Goal: Information Seeking & Learning: Learn about a topic

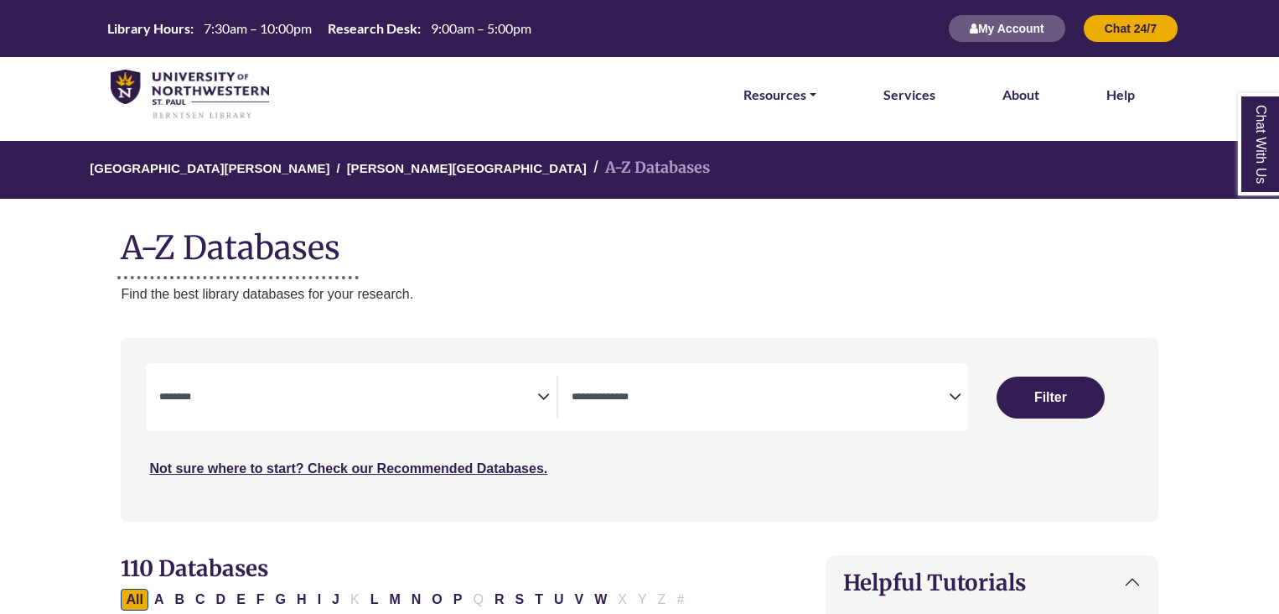
select select "Database Subject Filter"
select select "Database Types Filter"
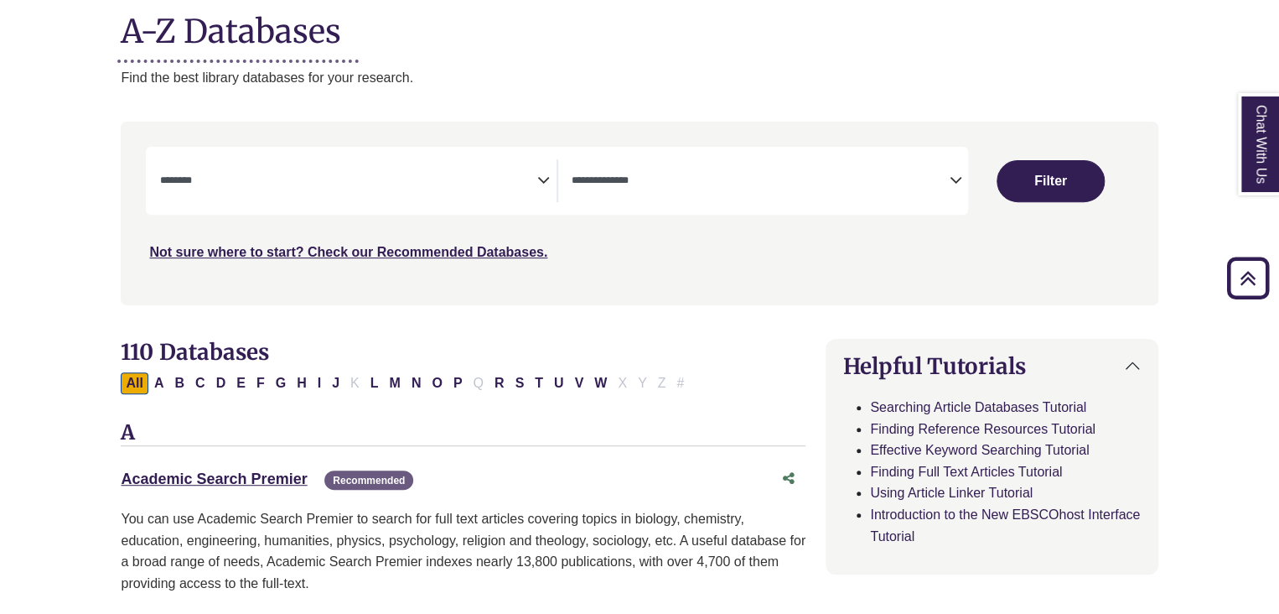
scroll to position [221, 0]
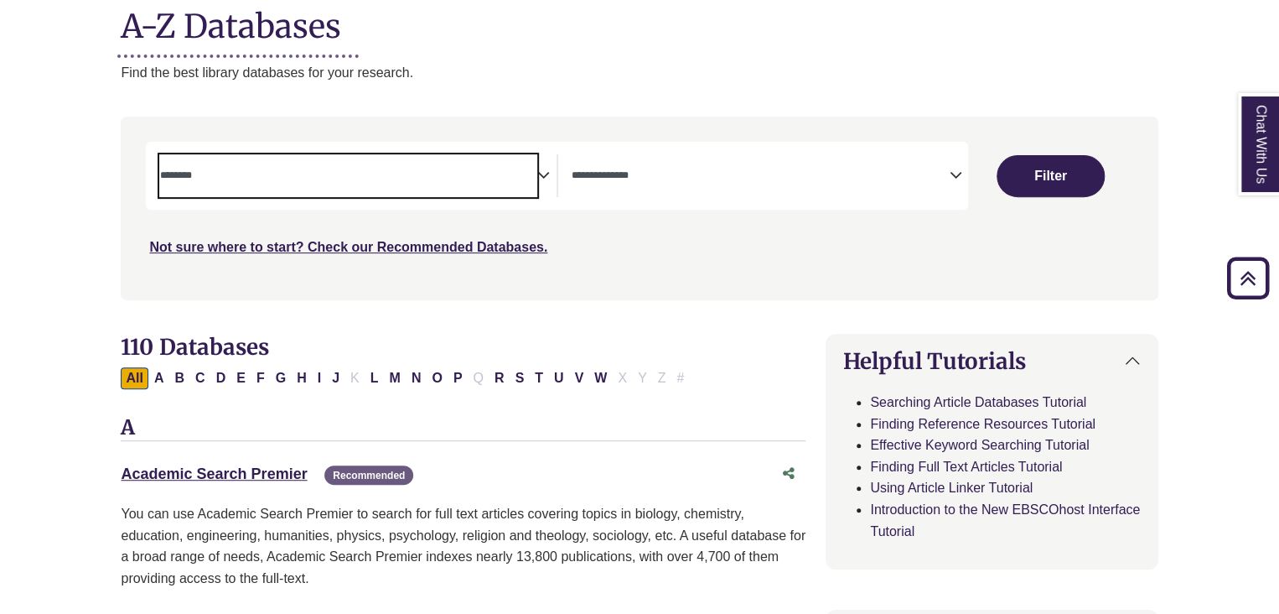
click at [510, 173] on textarea "Search" at bounding box center [347, 176] width 377 height 13
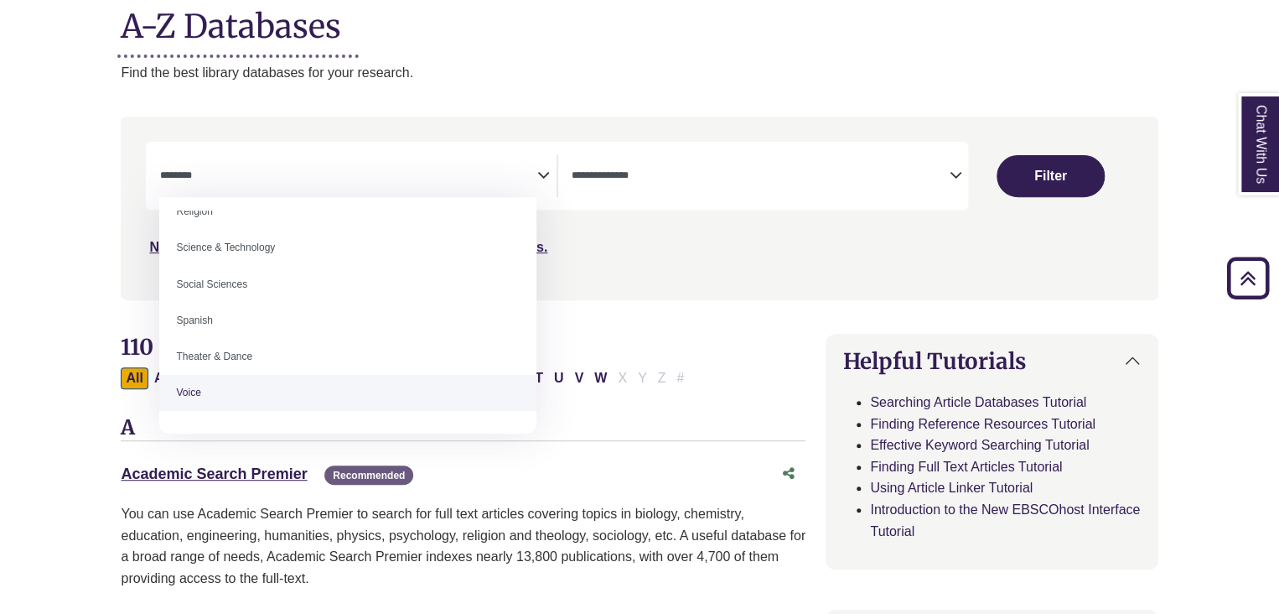
scroll to position [1405, 0]
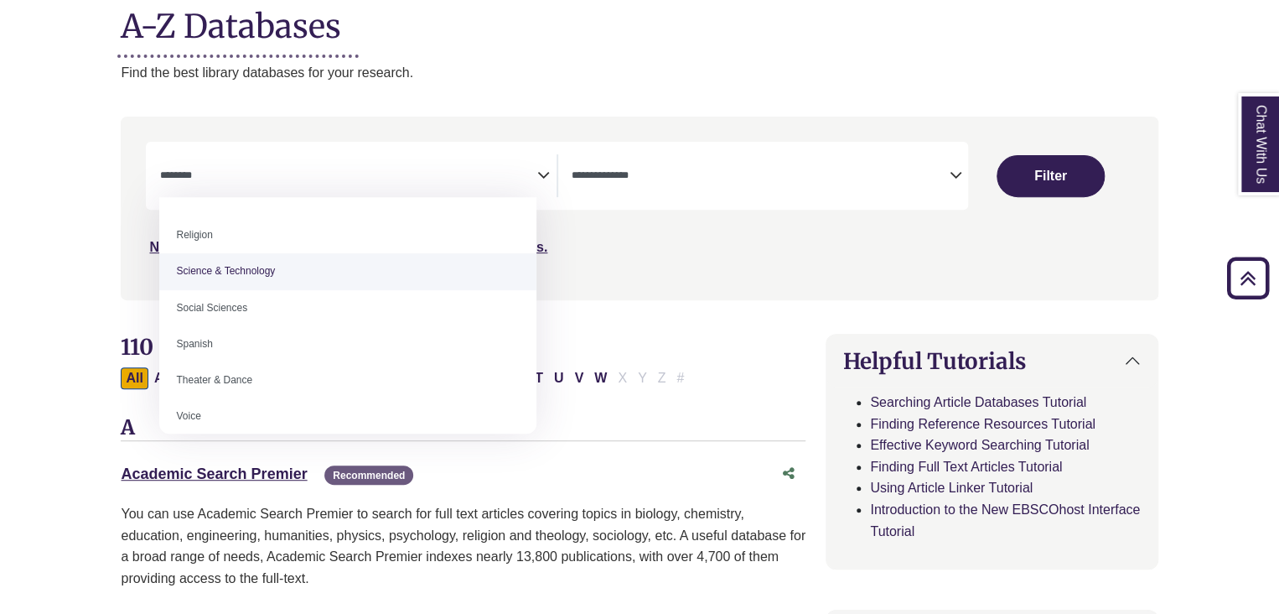
select select "*****"
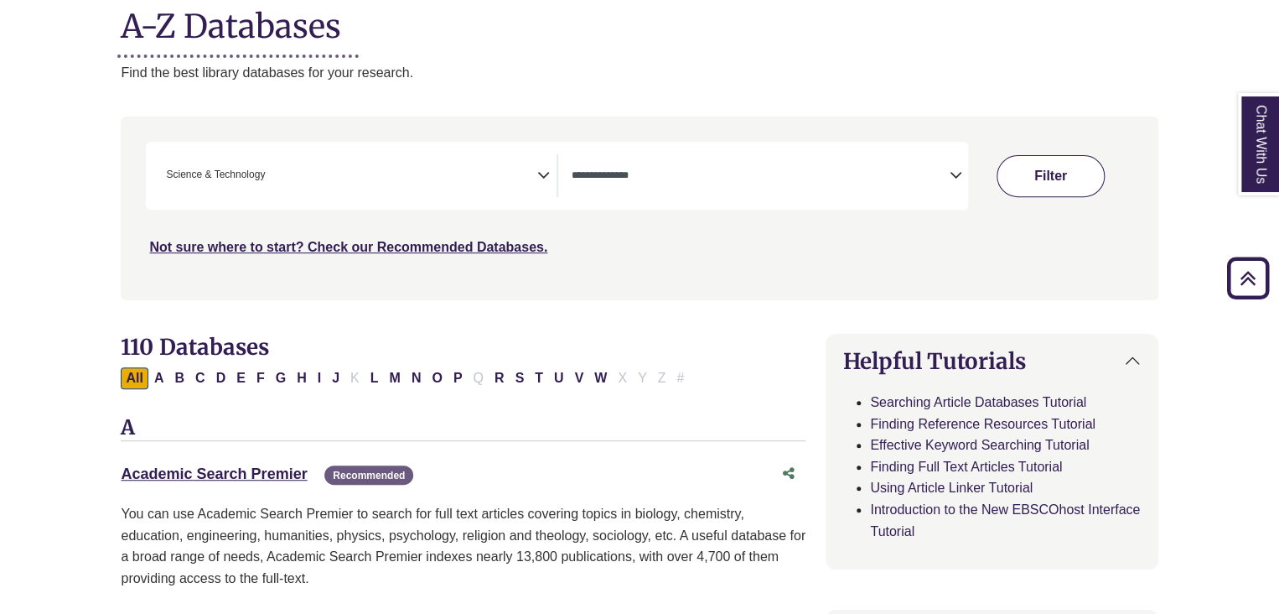
click at [1033, 177] on button "Filter" at bounding box center [1051, 176] width 108 height 42
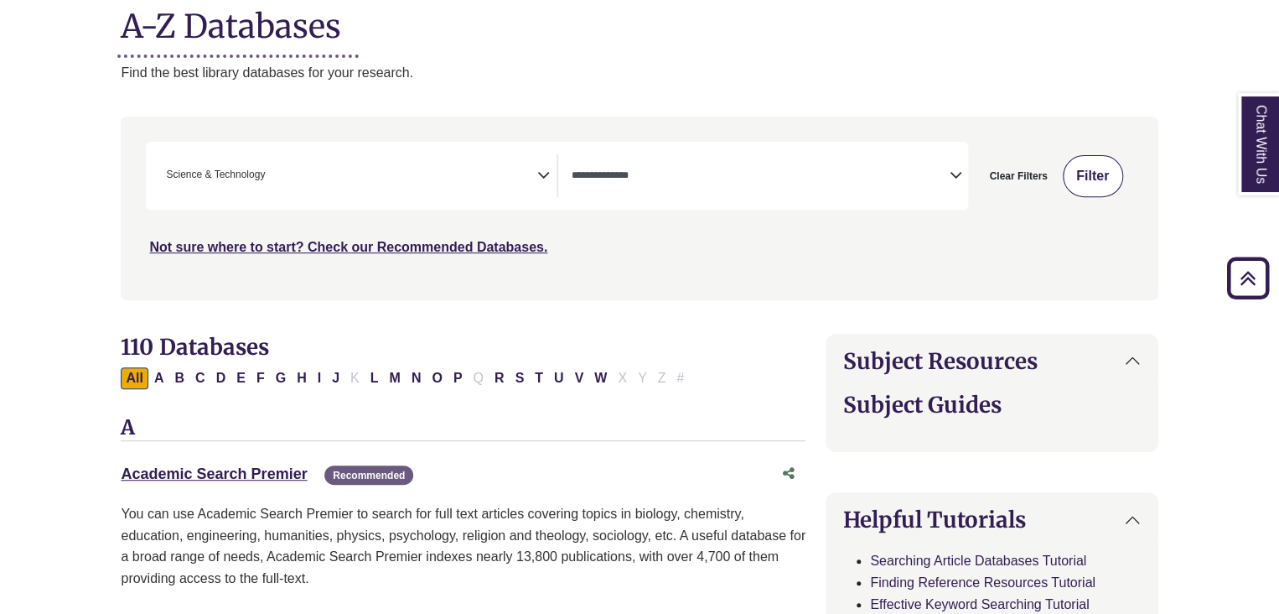
select select "Database Types Filter"
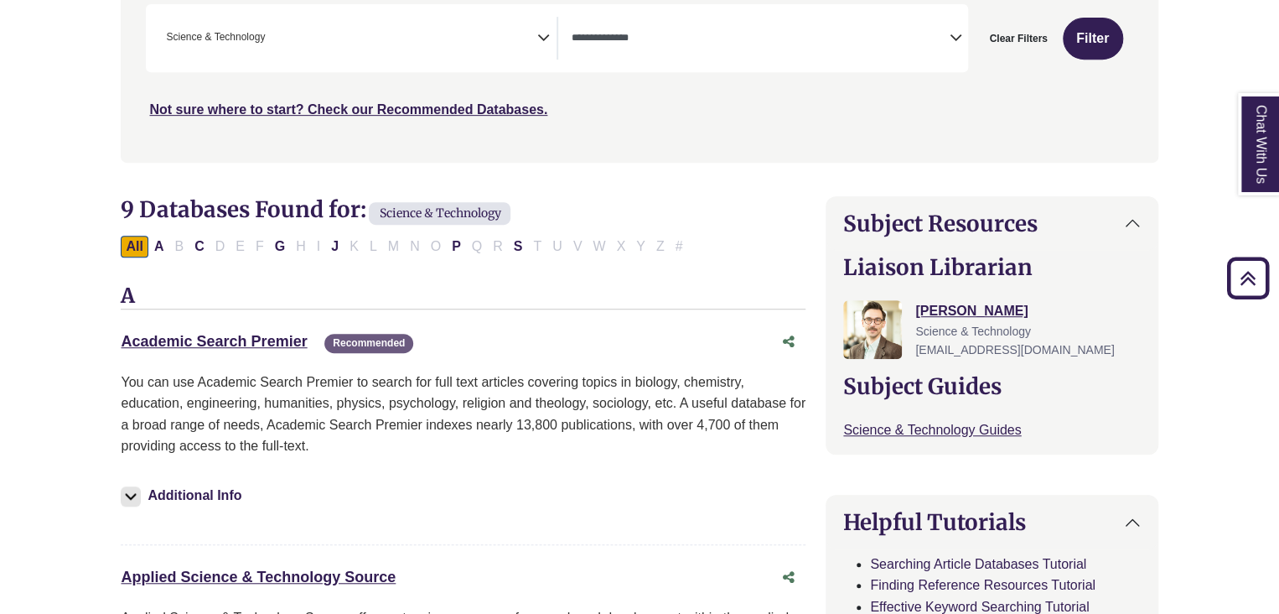
scroll to position [310, 0]
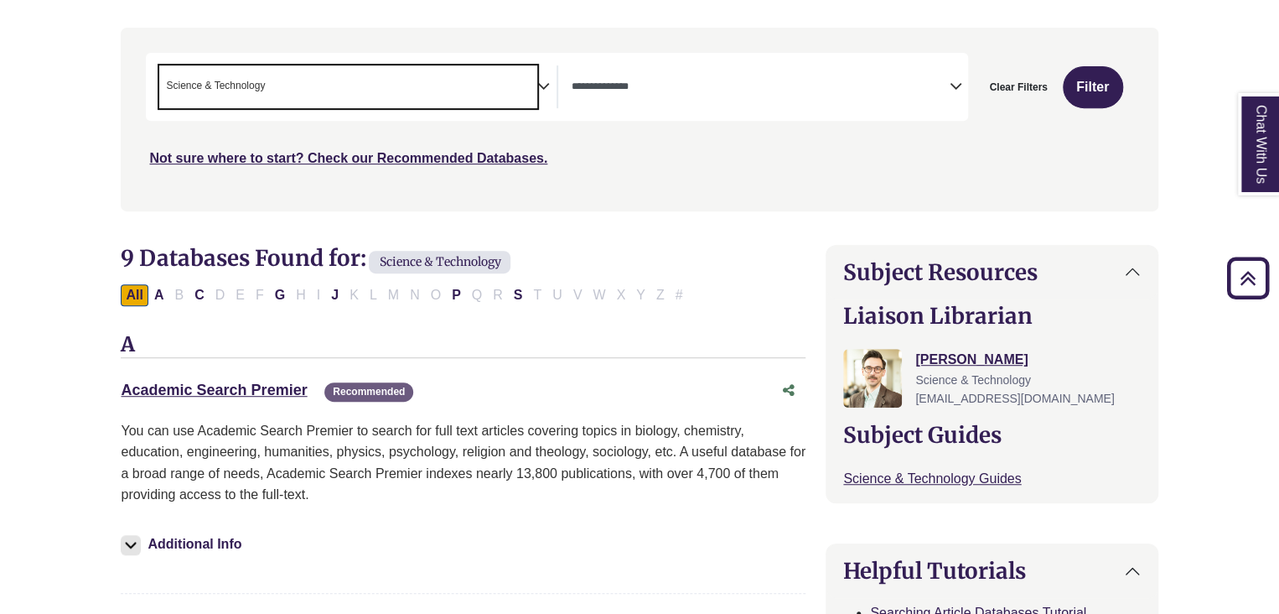
click at [366, 89] on span "× Science & Technology" at bounding box center [347, 86] width 377 height 43
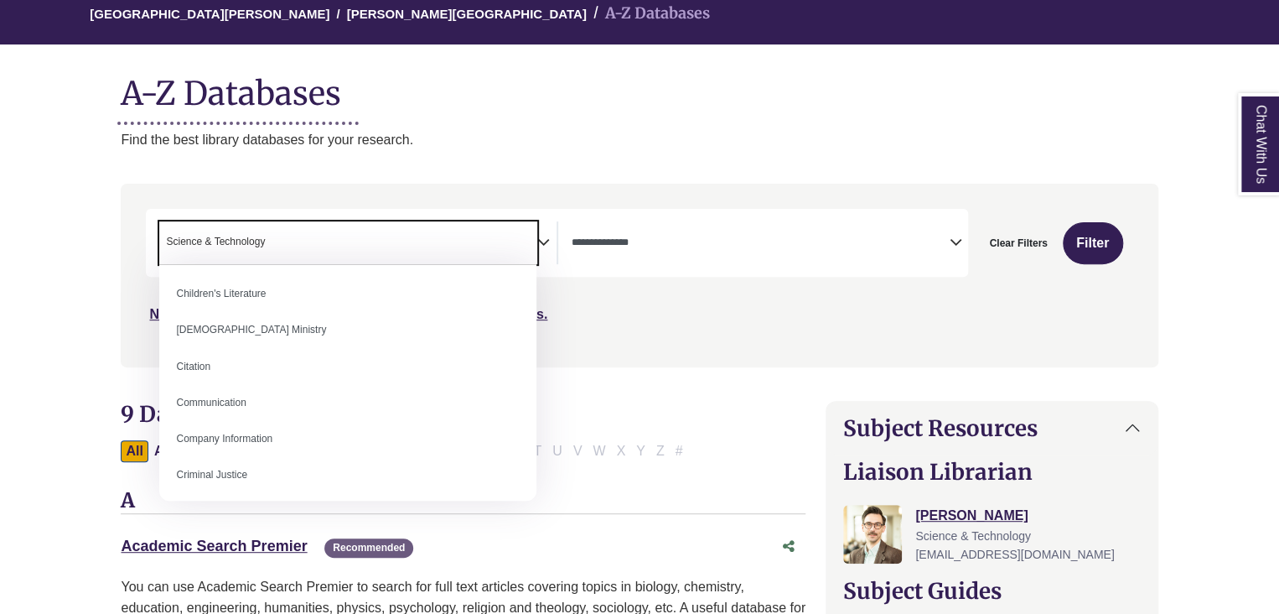
scroll to position [0, 0]
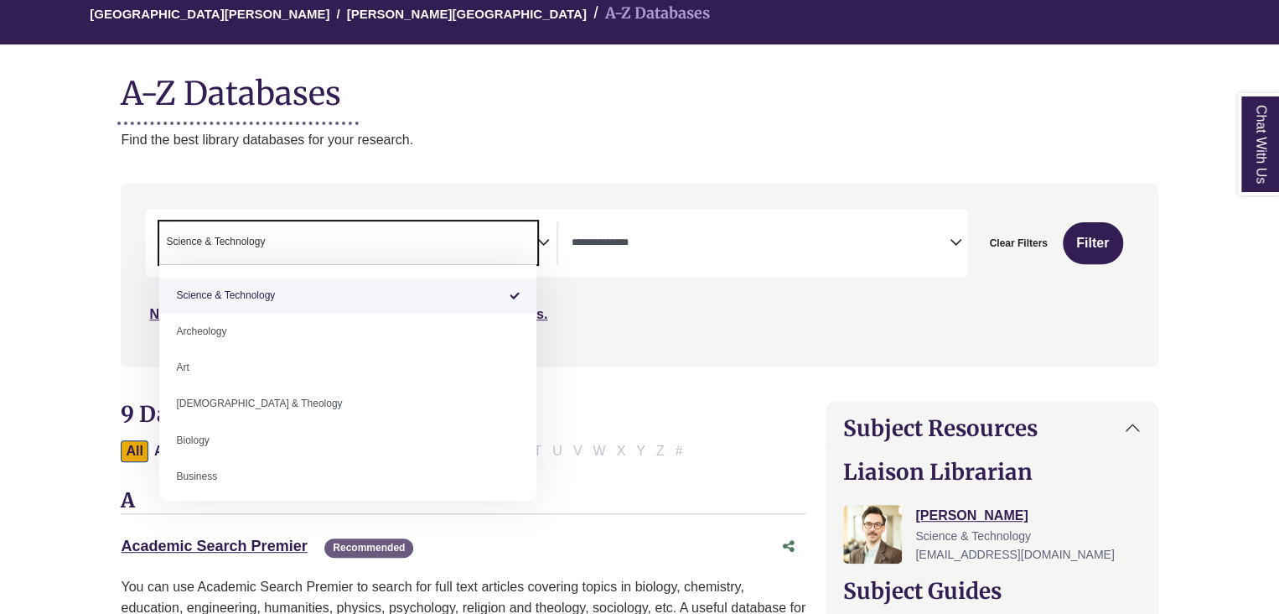
drag, startPoint x: 277, startPoint y: 236, endPoint x: 189, endPoint y: 236, distance: 88.0
click at [189, 236] on span "× Science & Technology" at bounding box center [347, 242] width 377 height 43
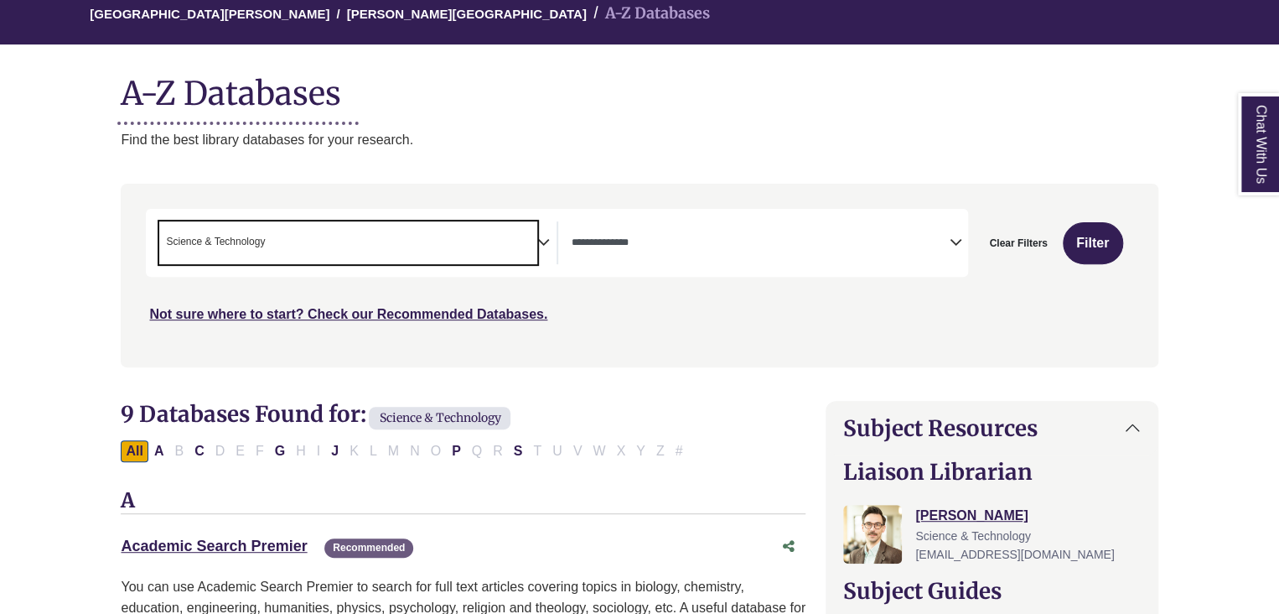
select select "Database Subject Filter"
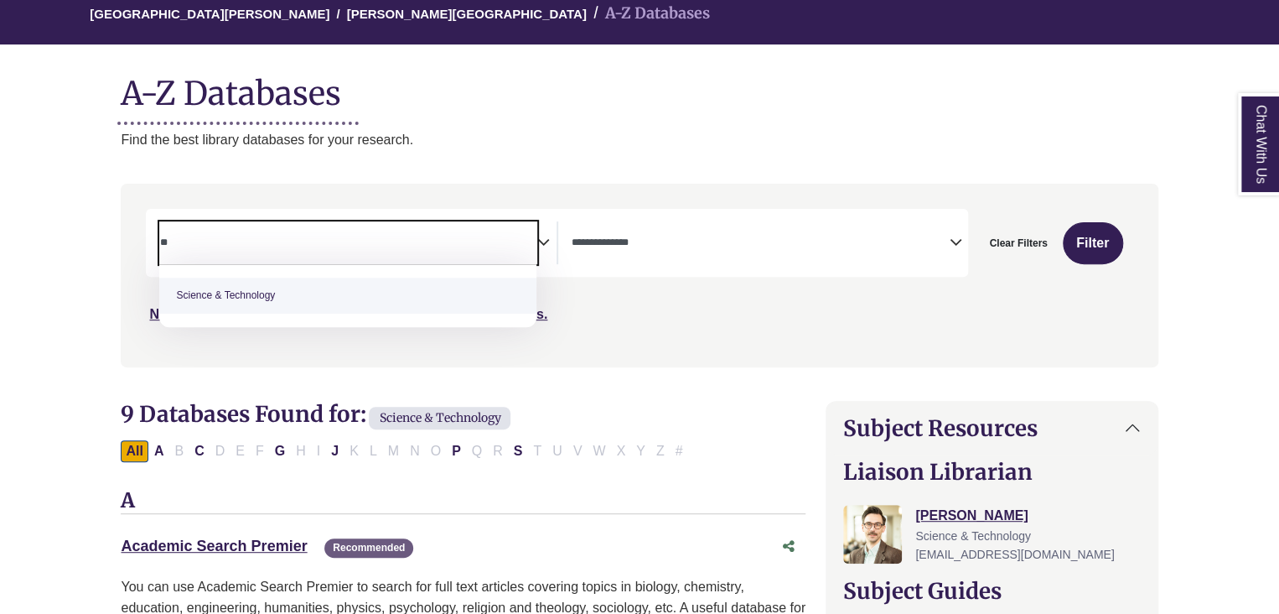
type textarea "*"
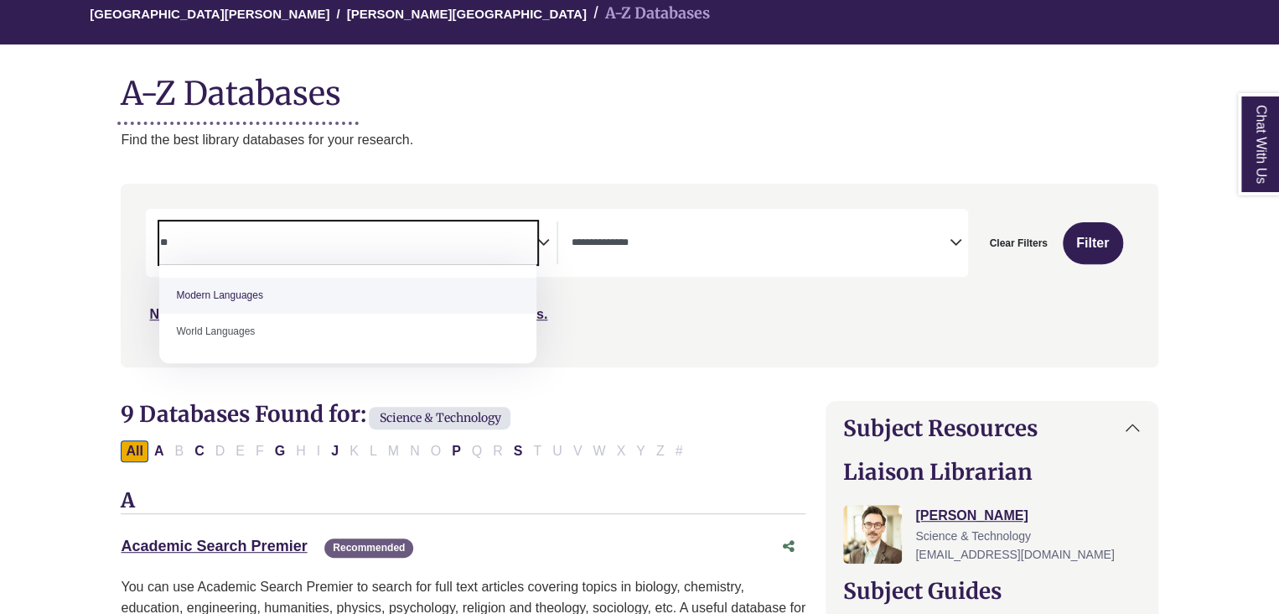
type textarea "*"
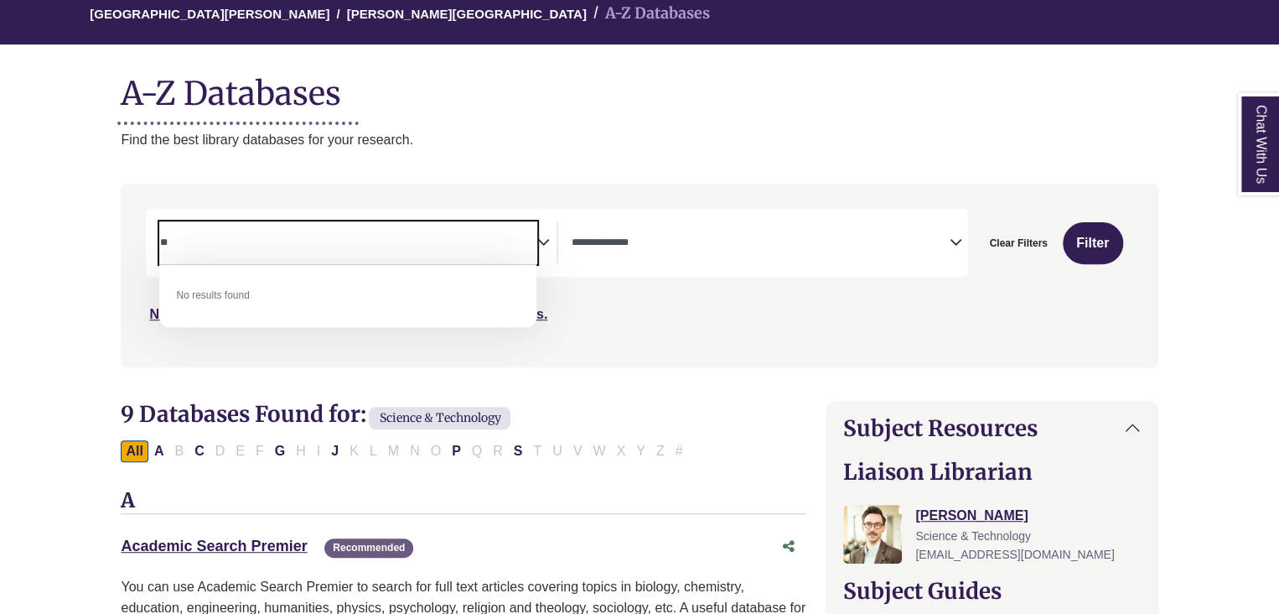
type textarea "*"
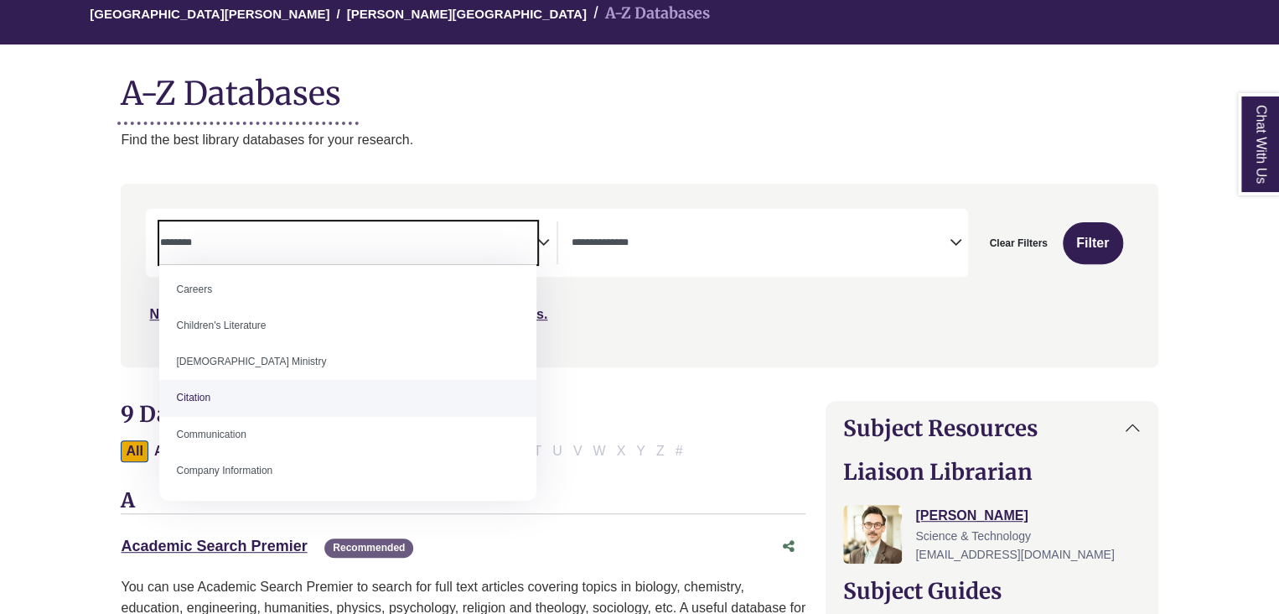
scroll to position [180, 0]
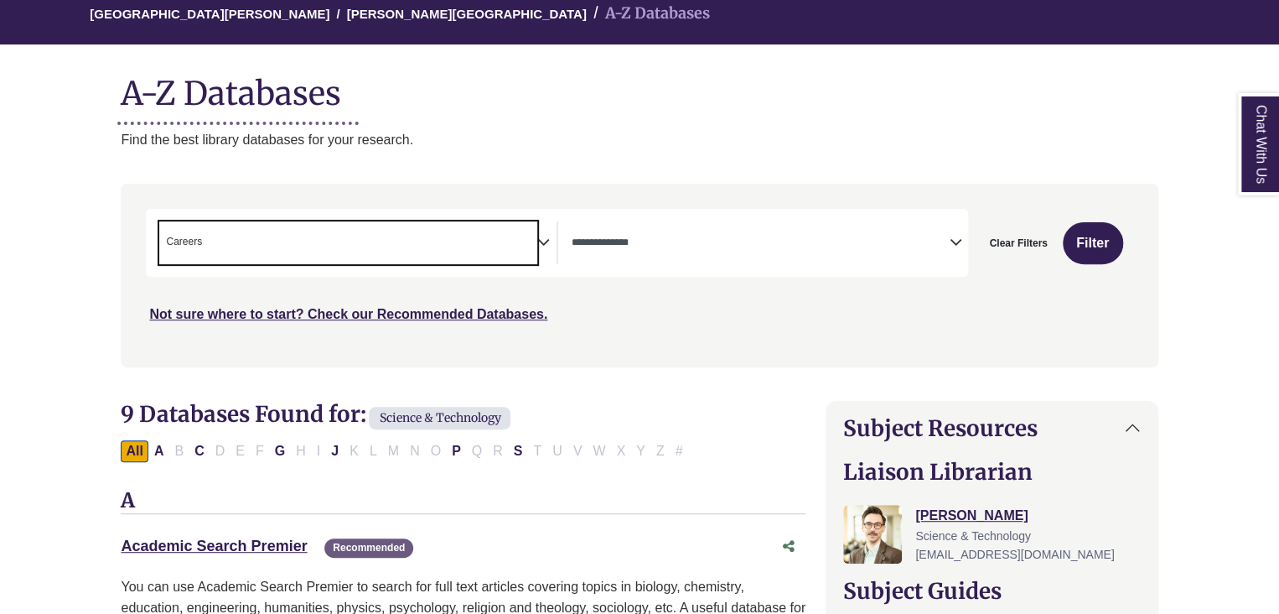
select select "*****"
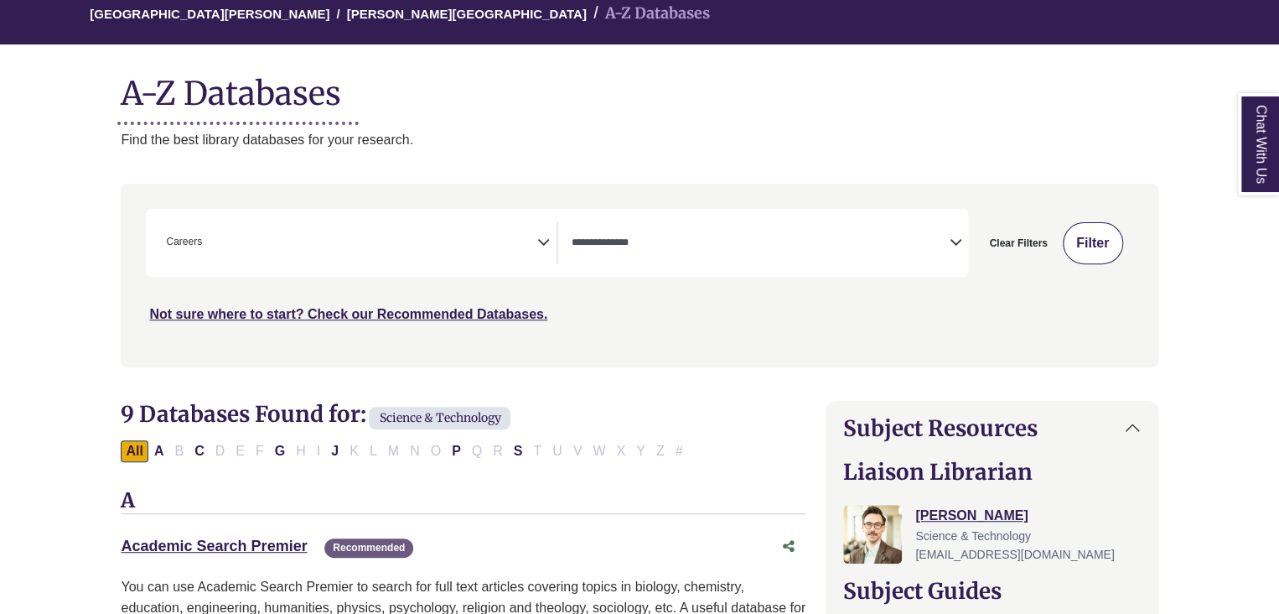
click at [1103, 228] on button "Filter" at bounding box center [1093, 243] width 60 height 42
select select "Database Types Filter"
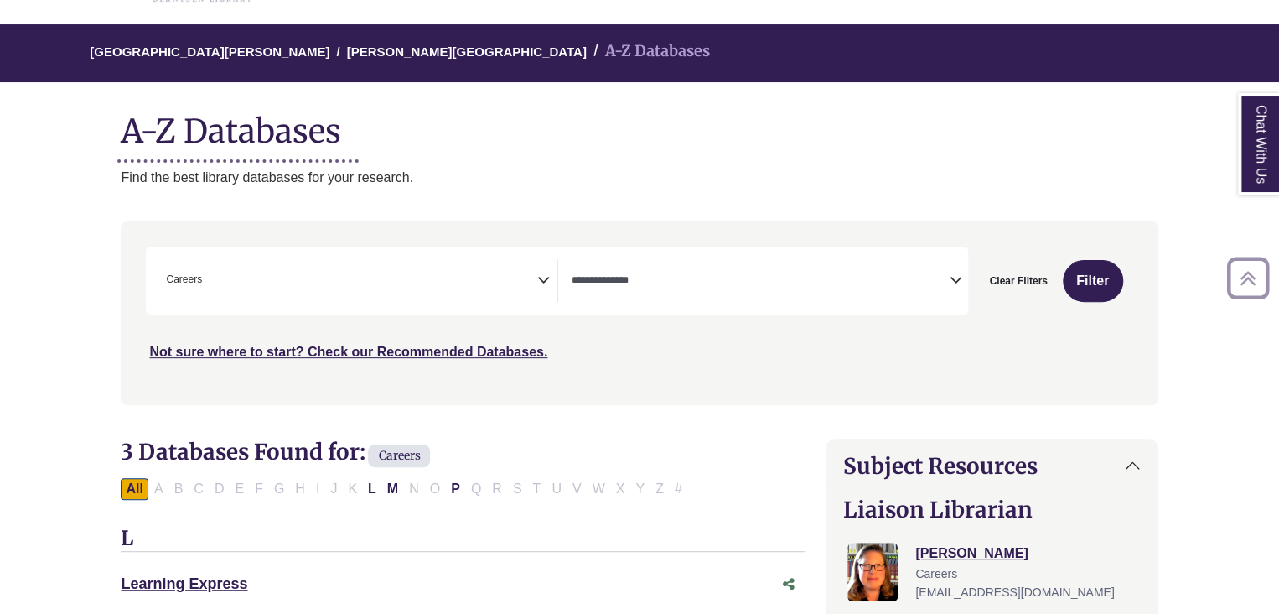
scroll to position [92, 0]
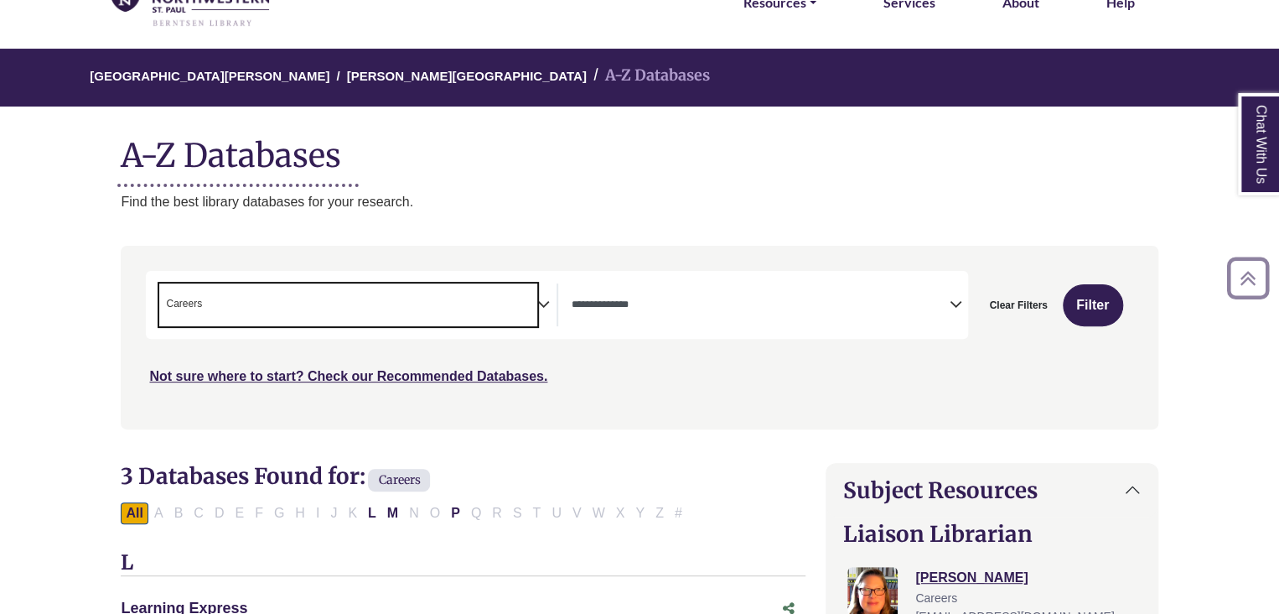
click at [526, 308] on span "× Careers" at bounding box center [347, 304] width 377 height 43
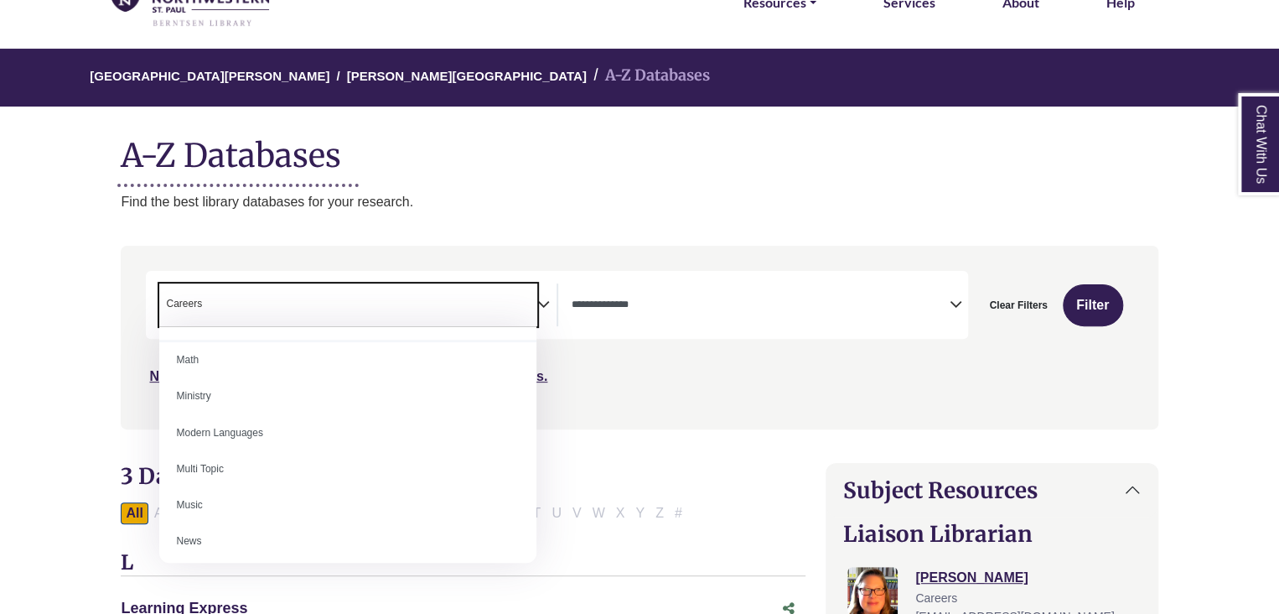
scroll to position [1015, 0]
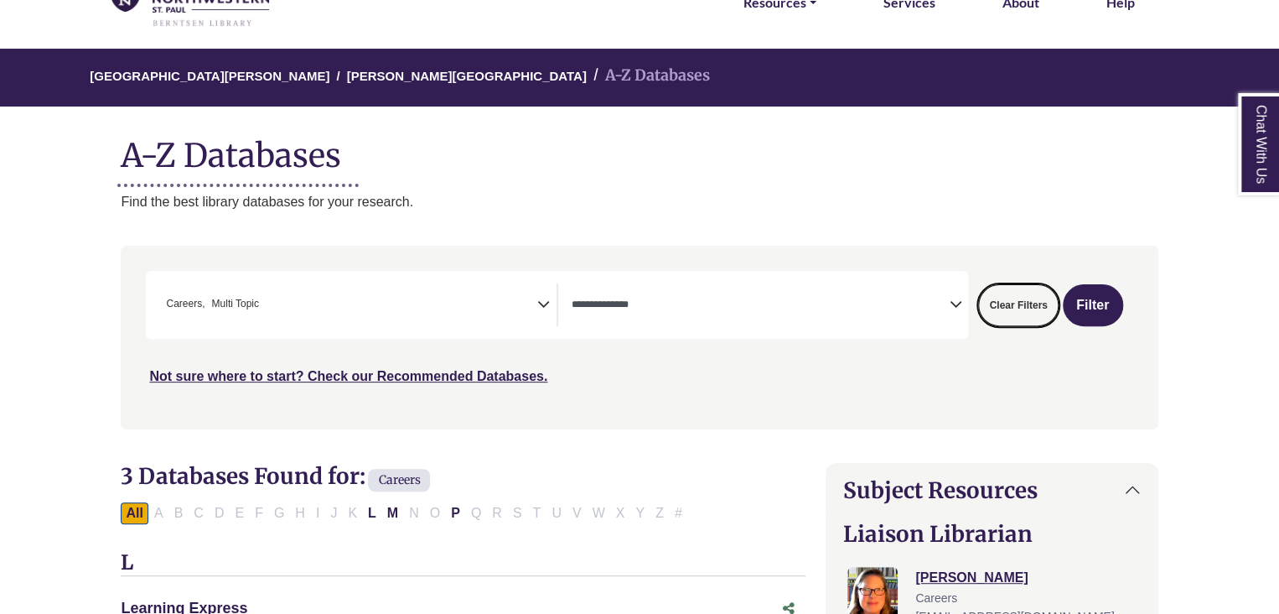
click at [1024, 301] on button "Clear Filters" at bounding box center [1018, 305] width 80 height 42
select select "Database Subject Filter"
select select "Database Types Filter"
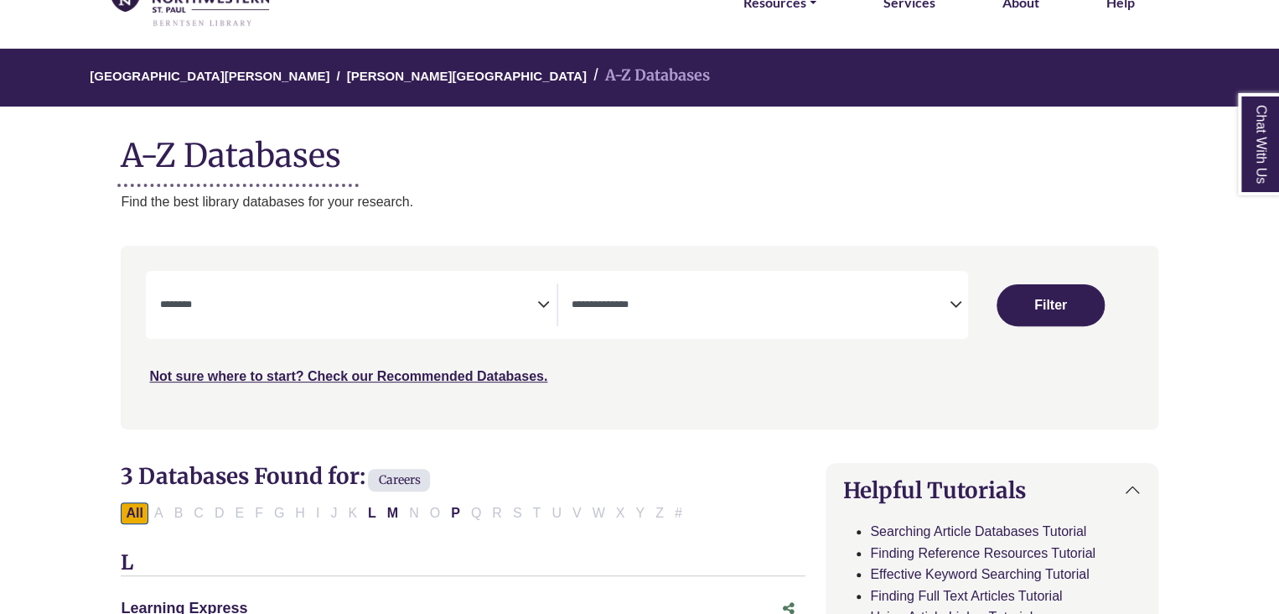
select select "Database Subject Filter"
select select "Database Types Filter"
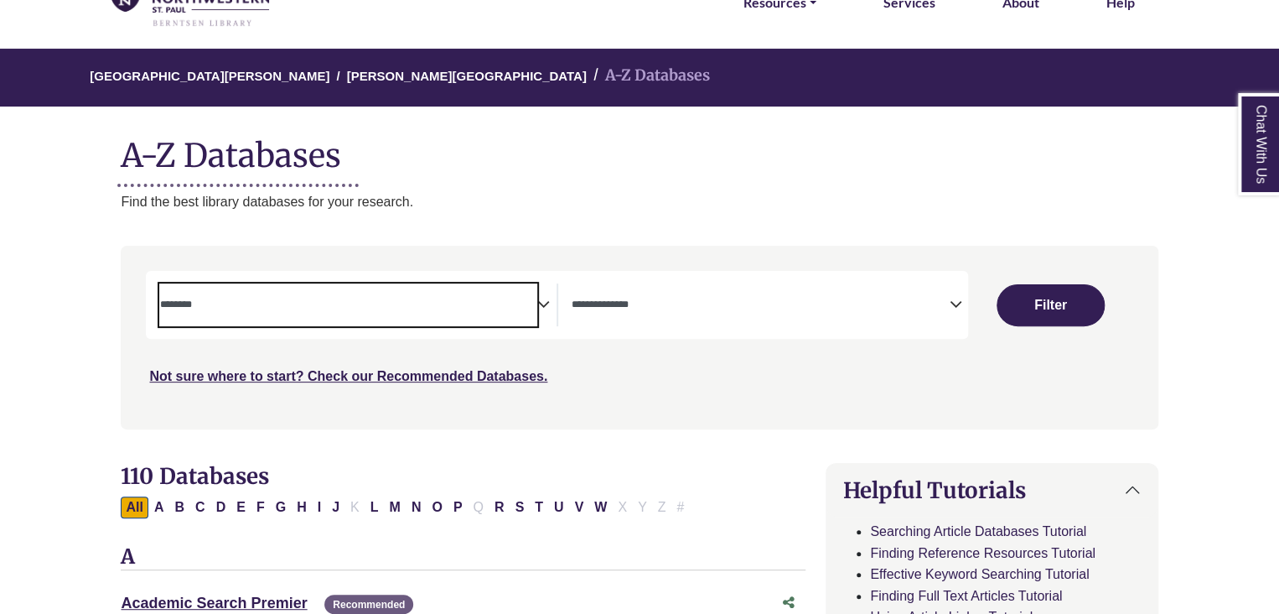
click at [198, 316] on span "Search filters" at bounding box center [347, 304] width 377 height 43
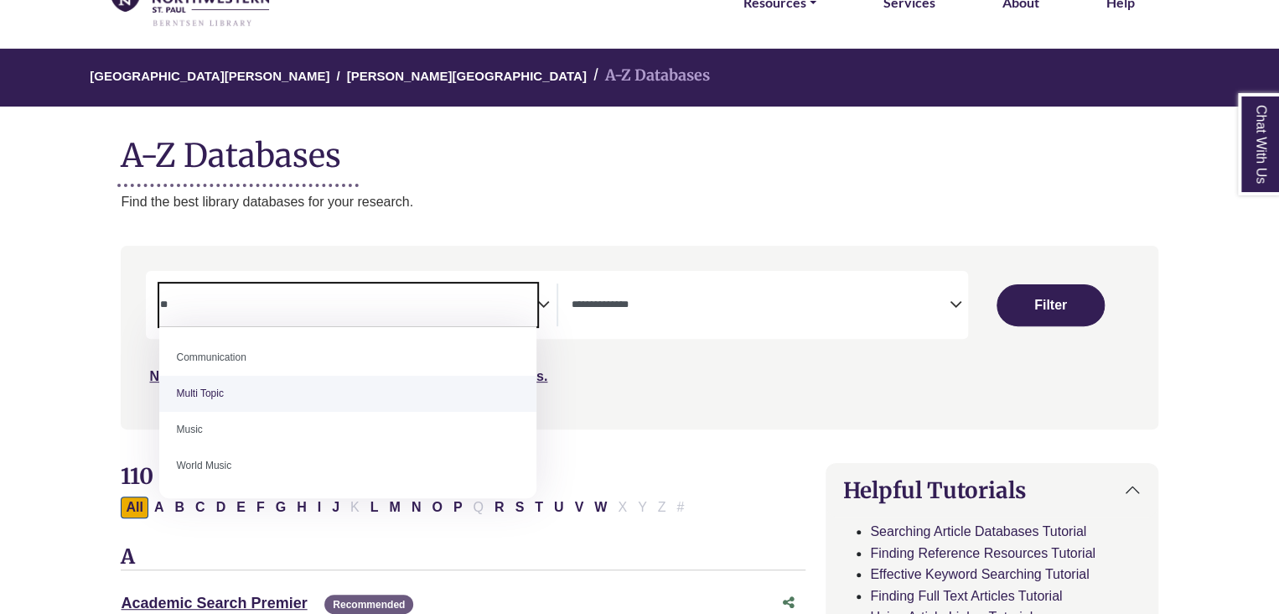
type textarea "**"
select select "******"
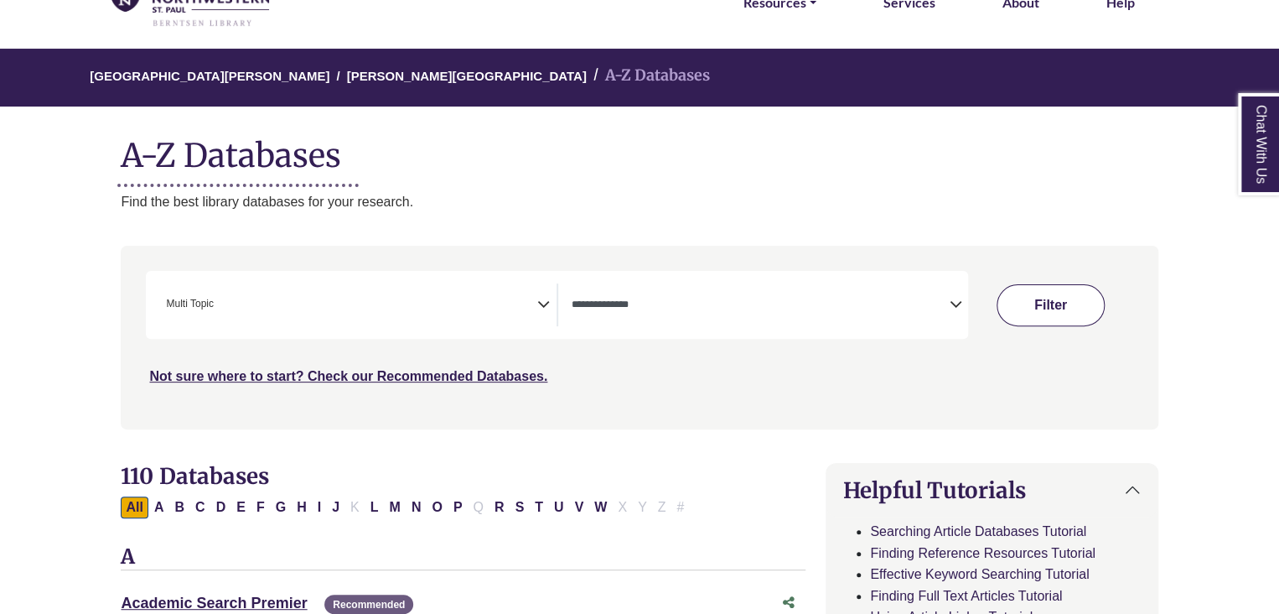
click at [1078, 293] on button "Filter" at bounding box center [1051, 305] width 108 height 42
select select "Database Types Filter"
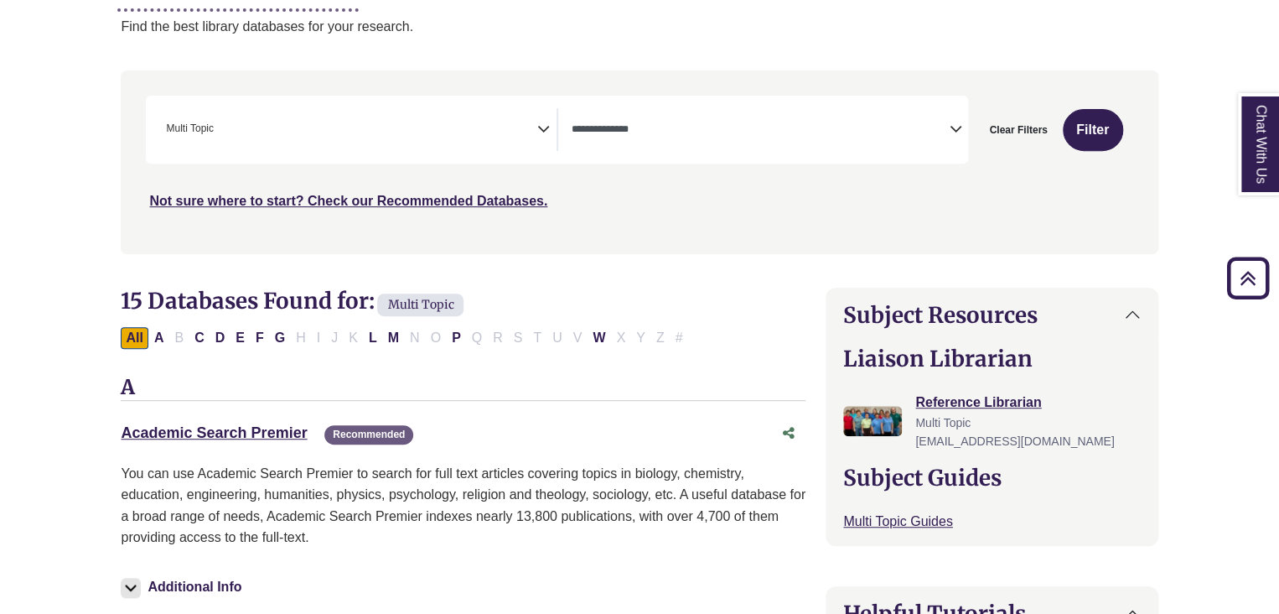
scroll to position [275, 0]
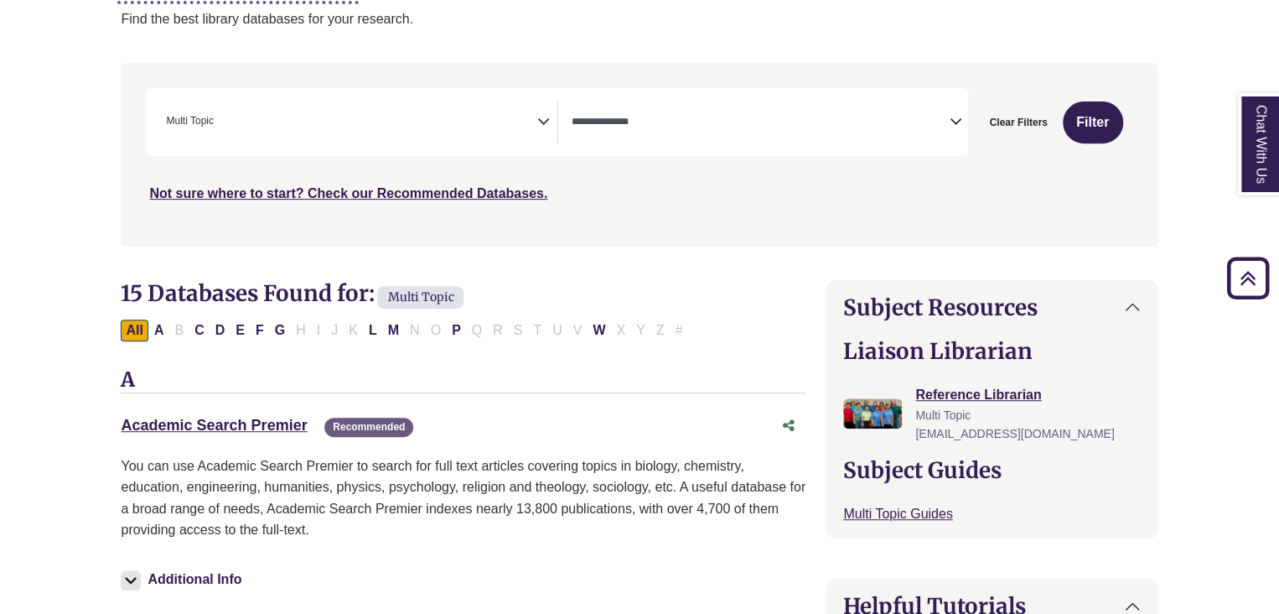
click at [543, 116] on icon "Search filters" at bounding box center [543, 118] width 13 height 25
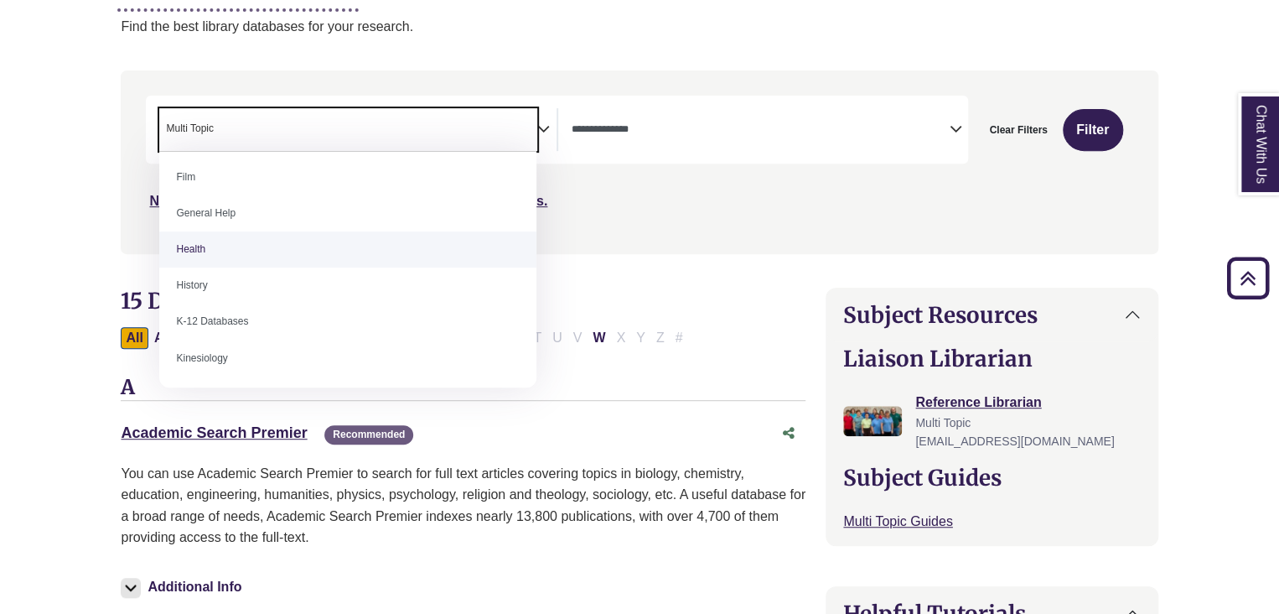
scroll to position [730, 0]
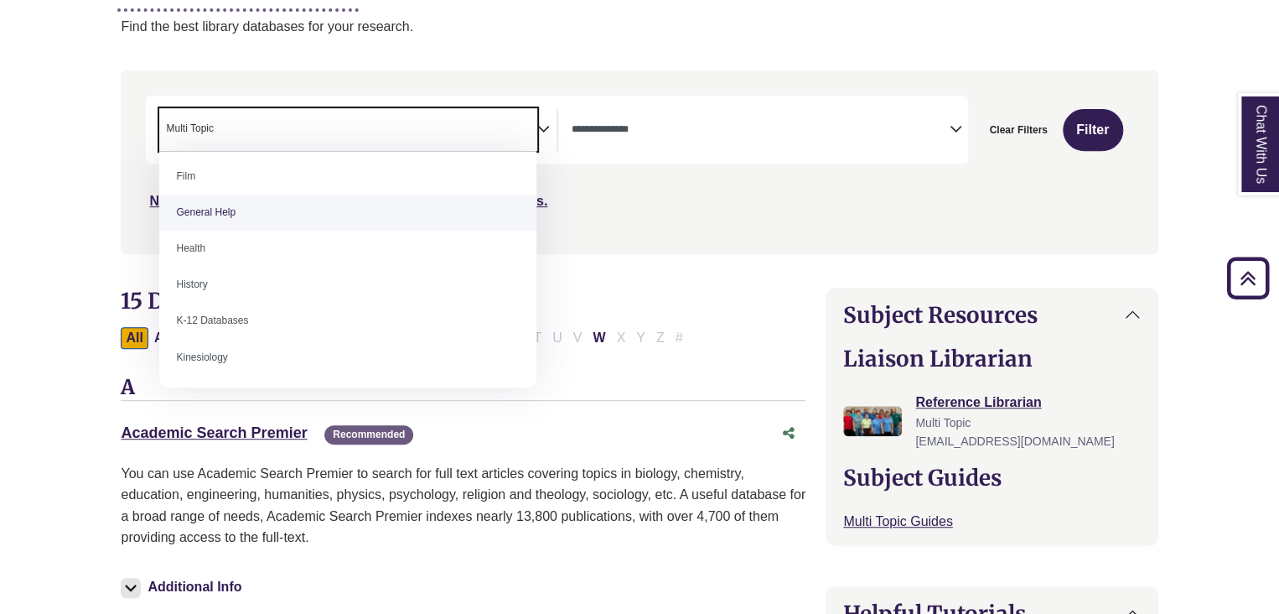
select select "*****"
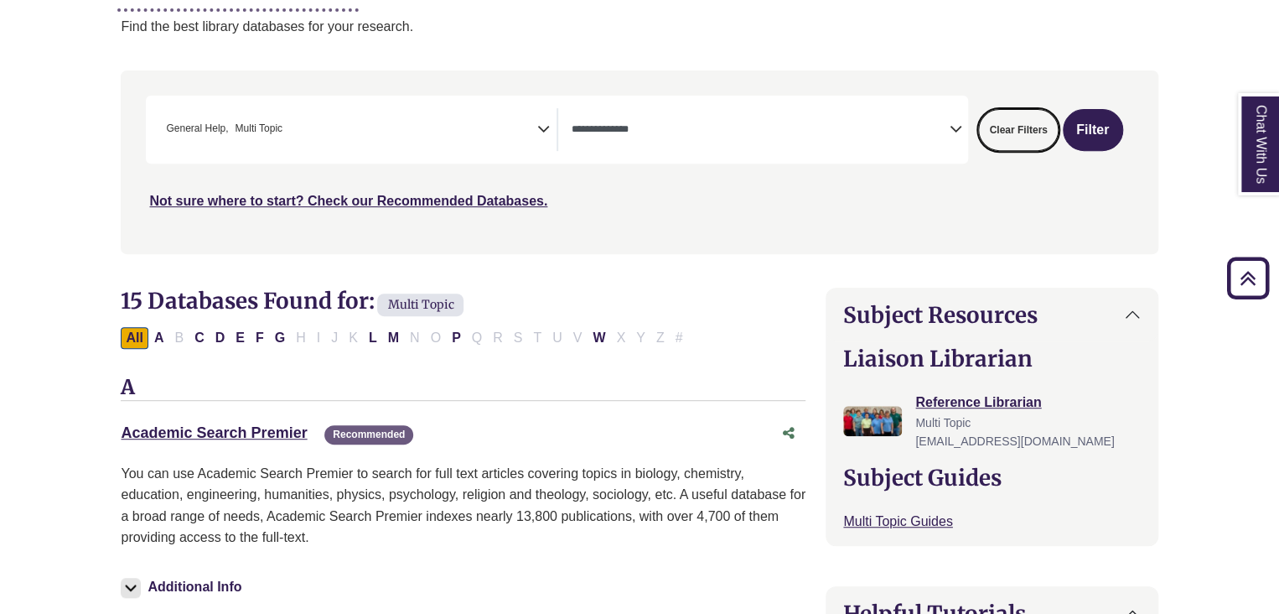
click at [1006, 120] on button "Clear Filters" at bounding box center [1018, 130] width 80 height 42
select select "Database Subject Filter"
select select "Database Types Filter"
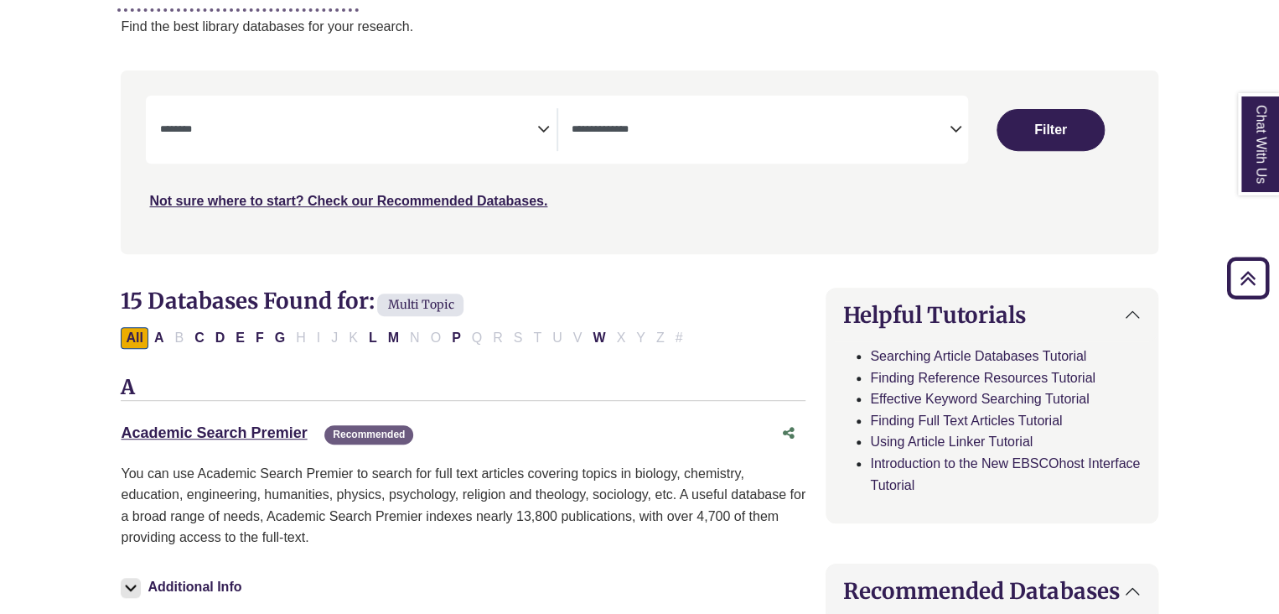
select select "Database Subject Filter"
select select "Database Types Filter"
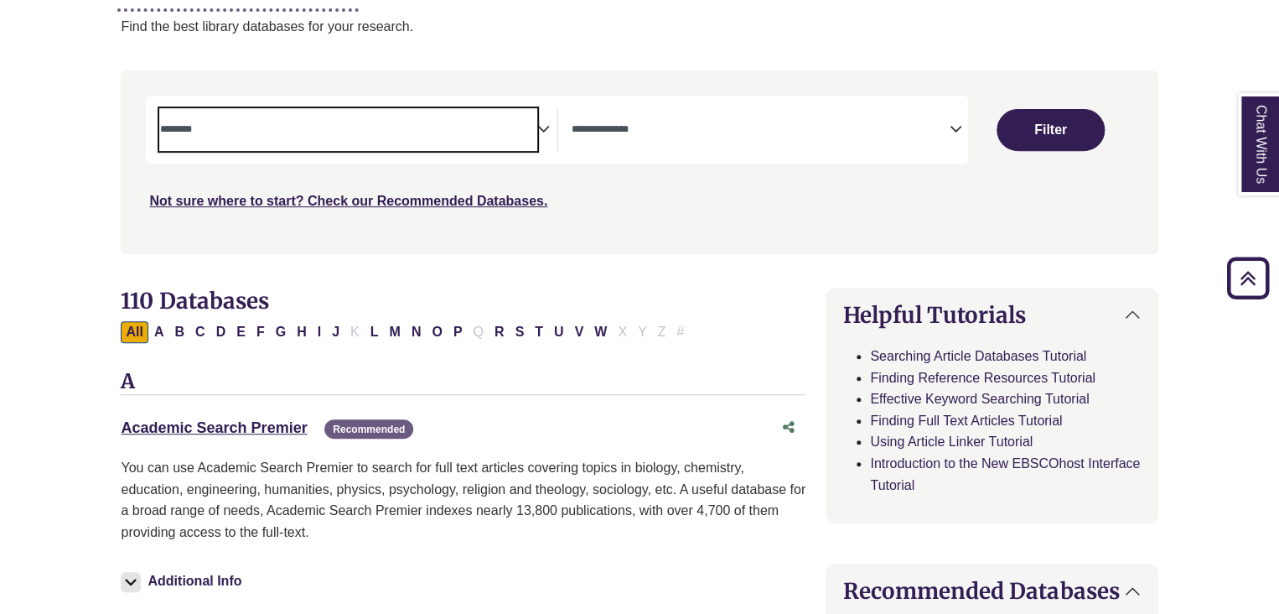
click at [285, 140] on span "Search filters" at bounding box center [347, 129] width 377 height 43
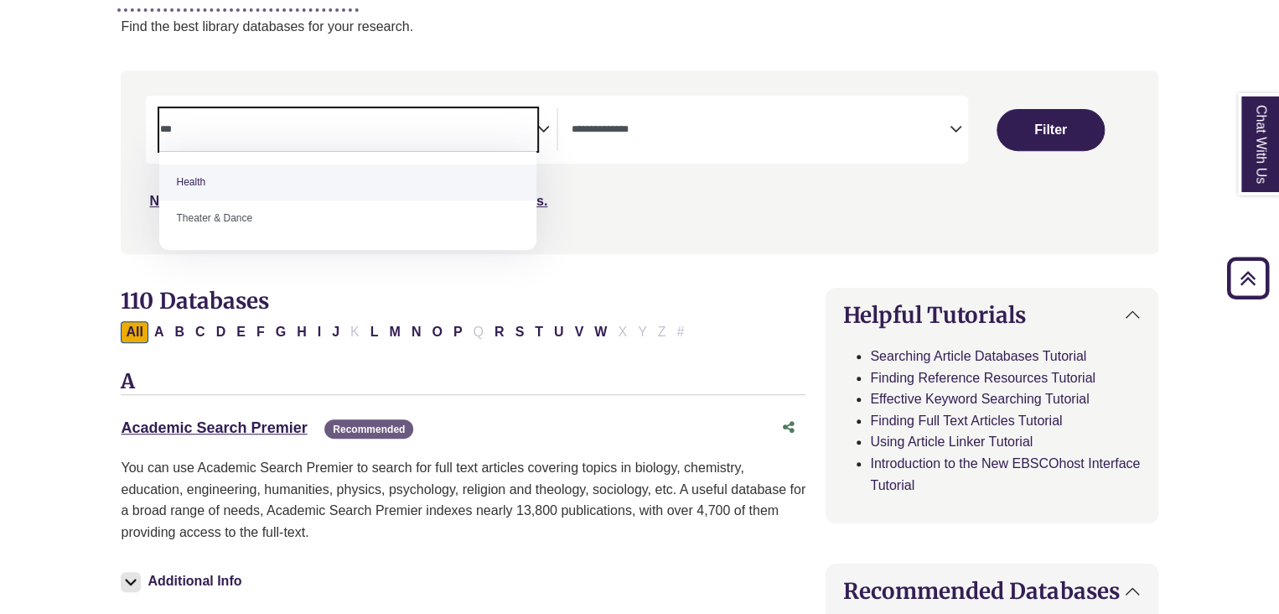
type textarea "***"
select select "*****"
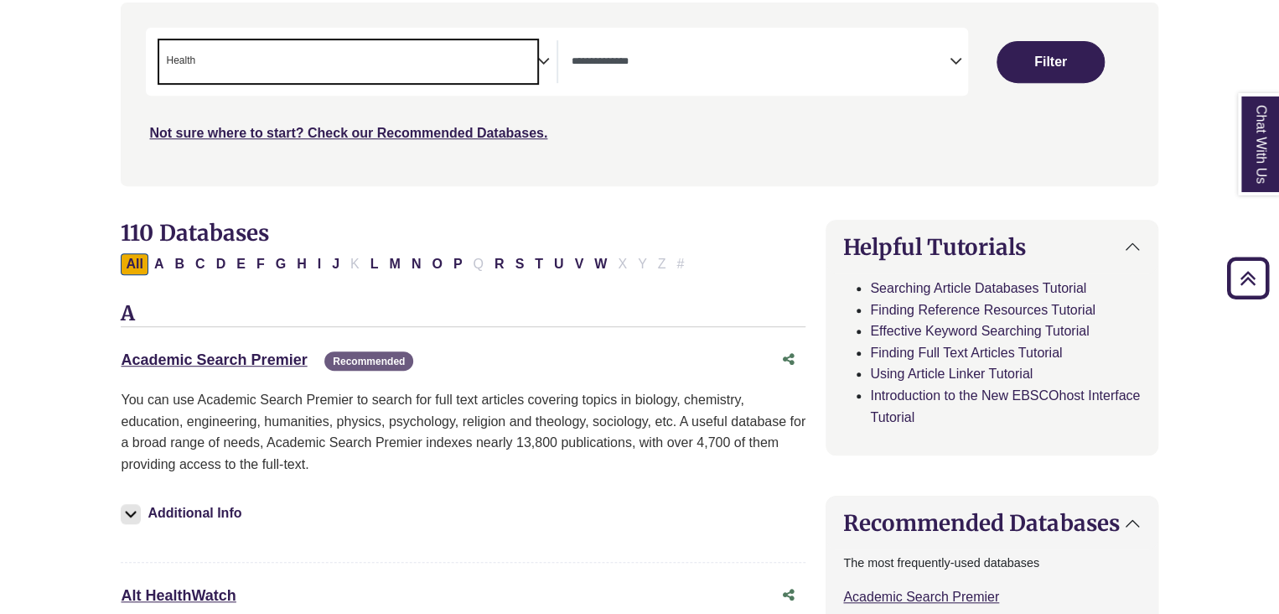
scroll to position [338, 0]
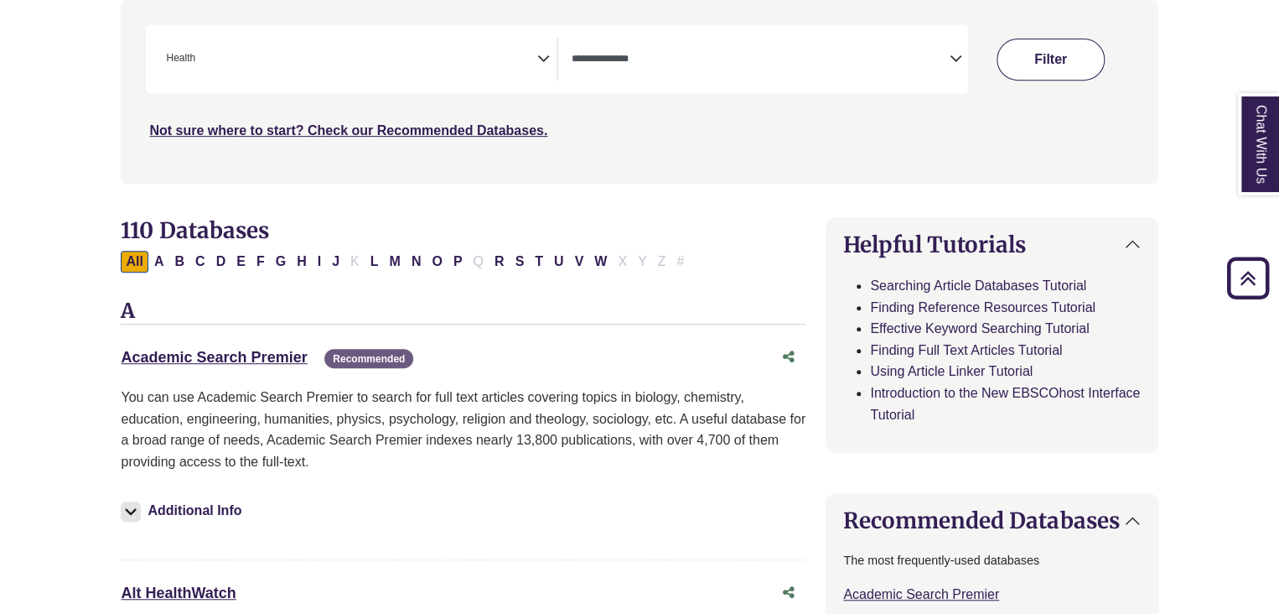
click at [1046, 67] on button "Filter" at bounding box center [1051, 60] width 108 height 42
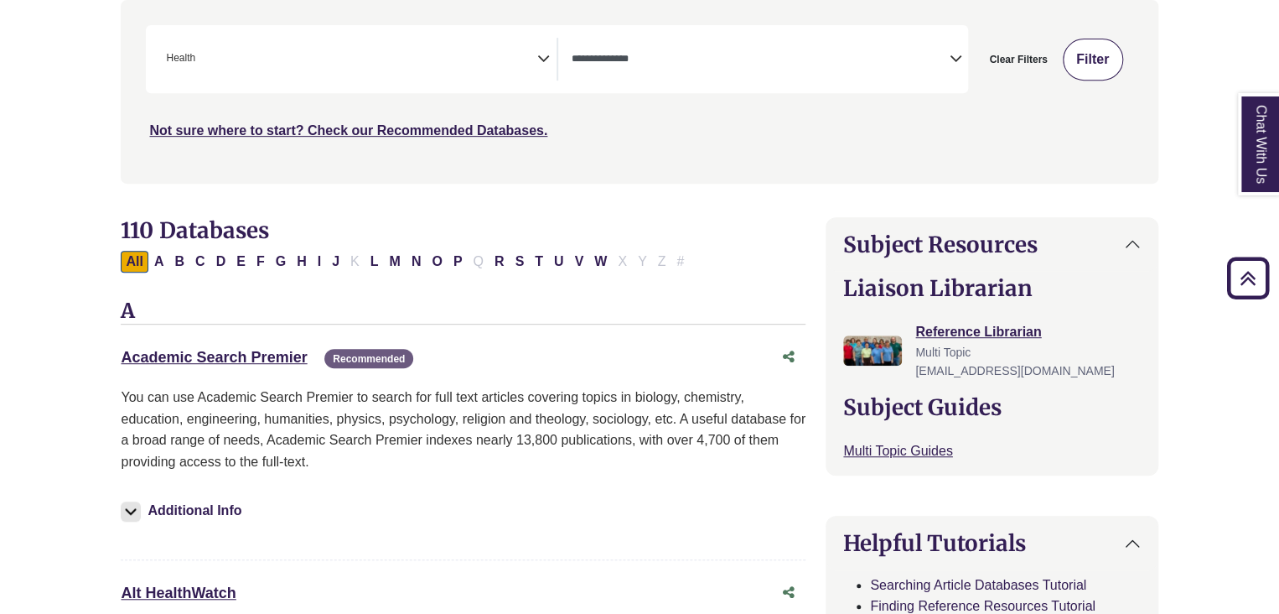
select select "Database Types Filter"
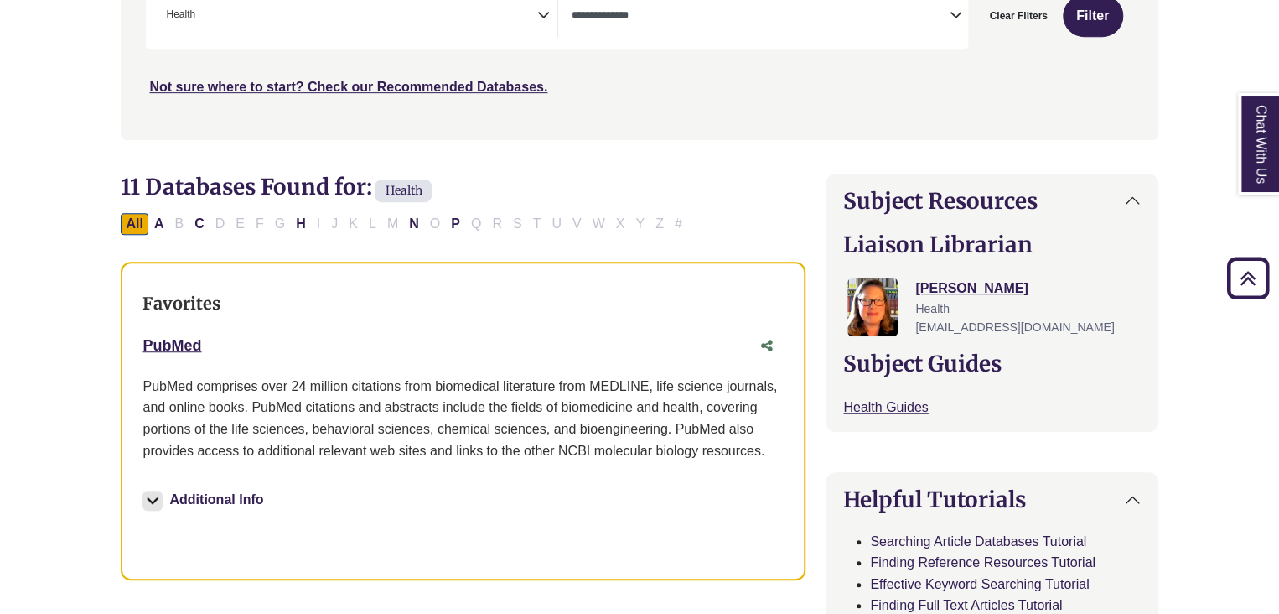
scroll to position [335, 0]
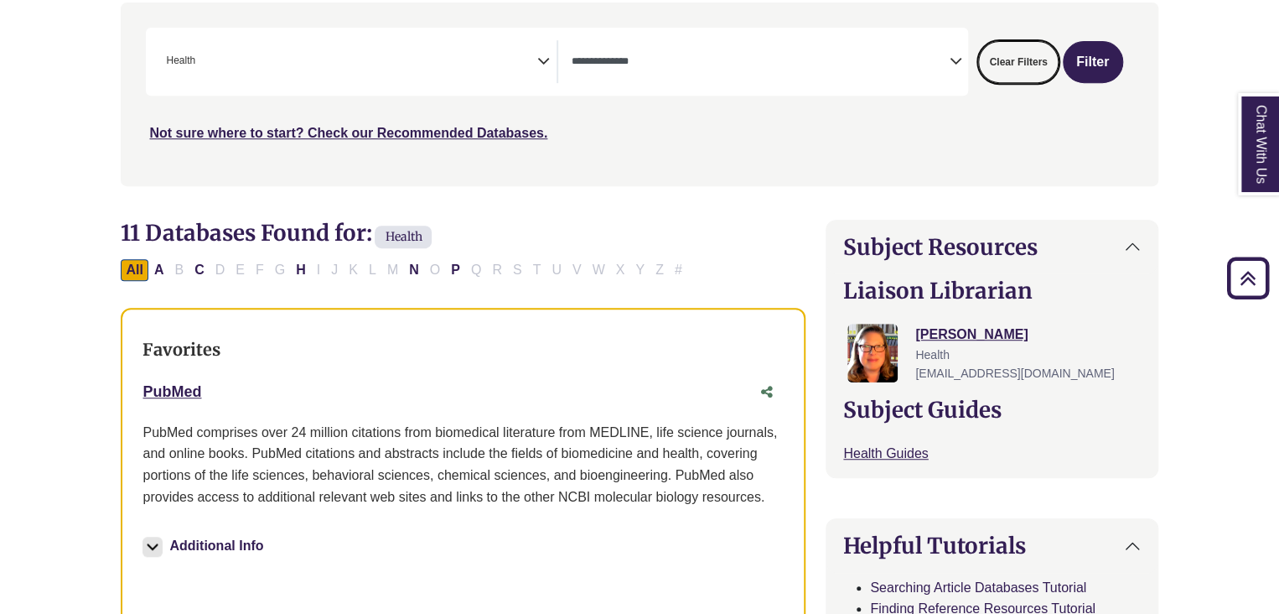
click at [1019, 58] on button "Clear Filters" at bounding box center [1018, 62] width 80 height 42
select select "Database Subject Filter"
select select "Database Types Filter"
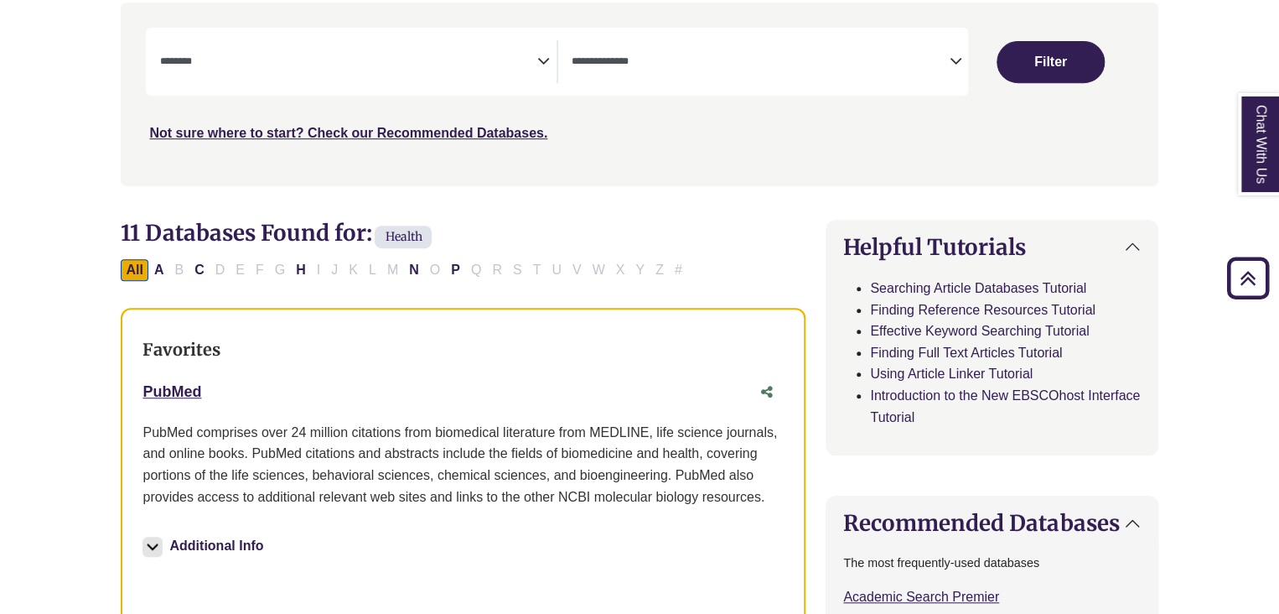
select select "Database Subject Filter"
select select "Database Types Filter"
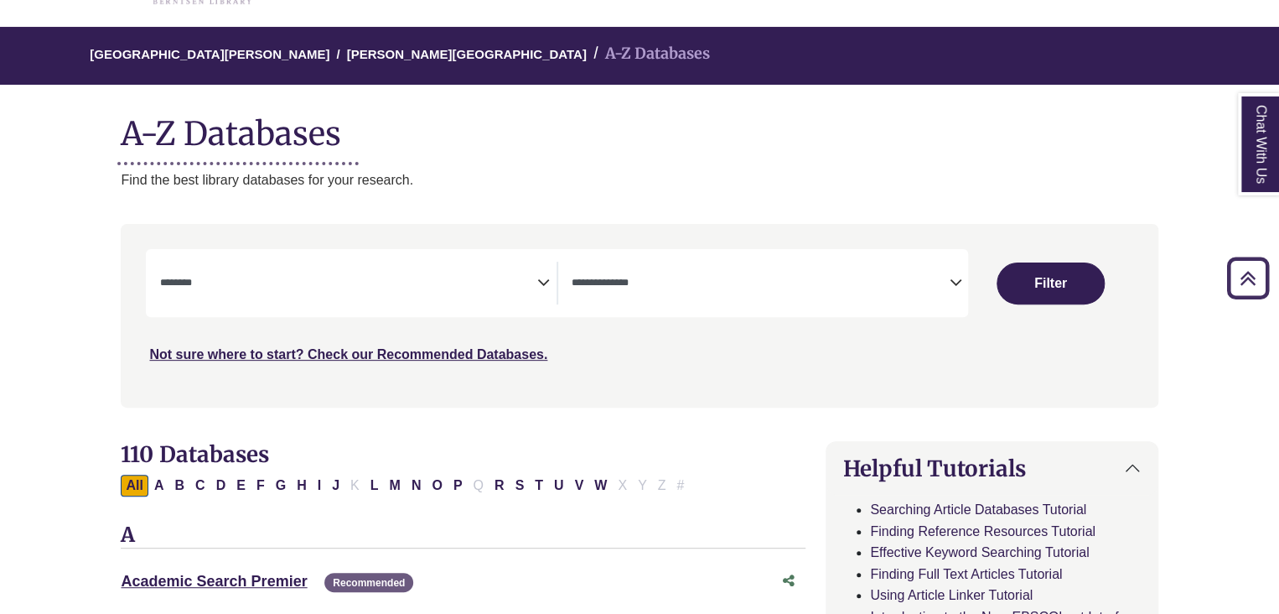
scroll to position [107, 0]
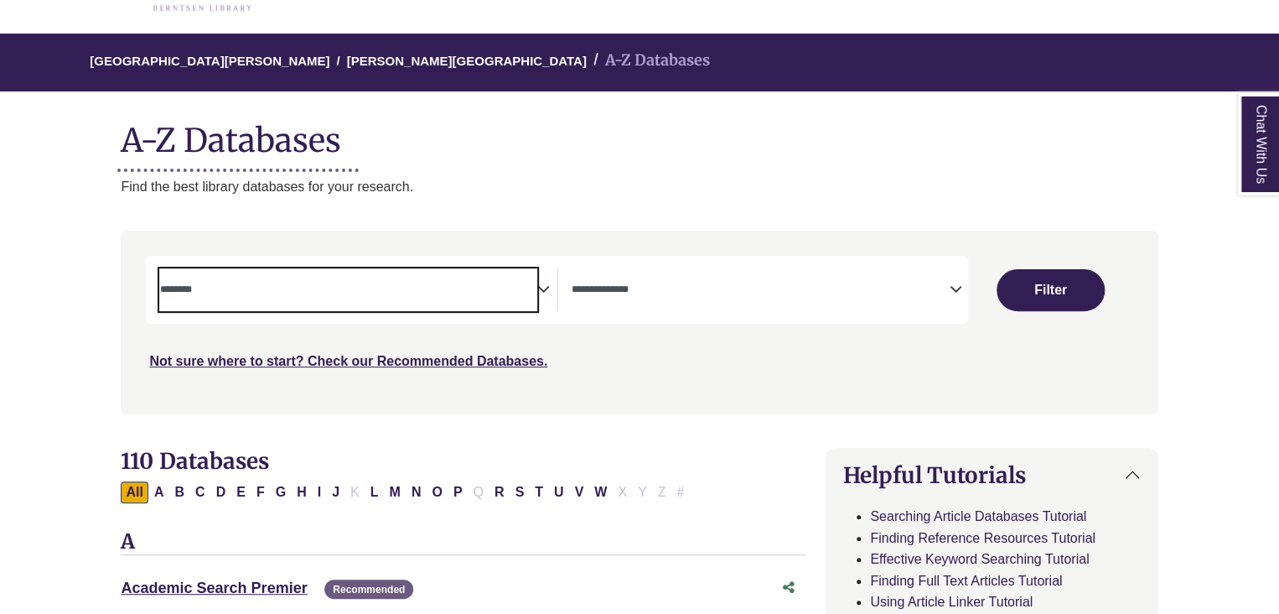
click at [236, 304] on span "Search filters" at bounding box center [347, 289] width 377 height 43
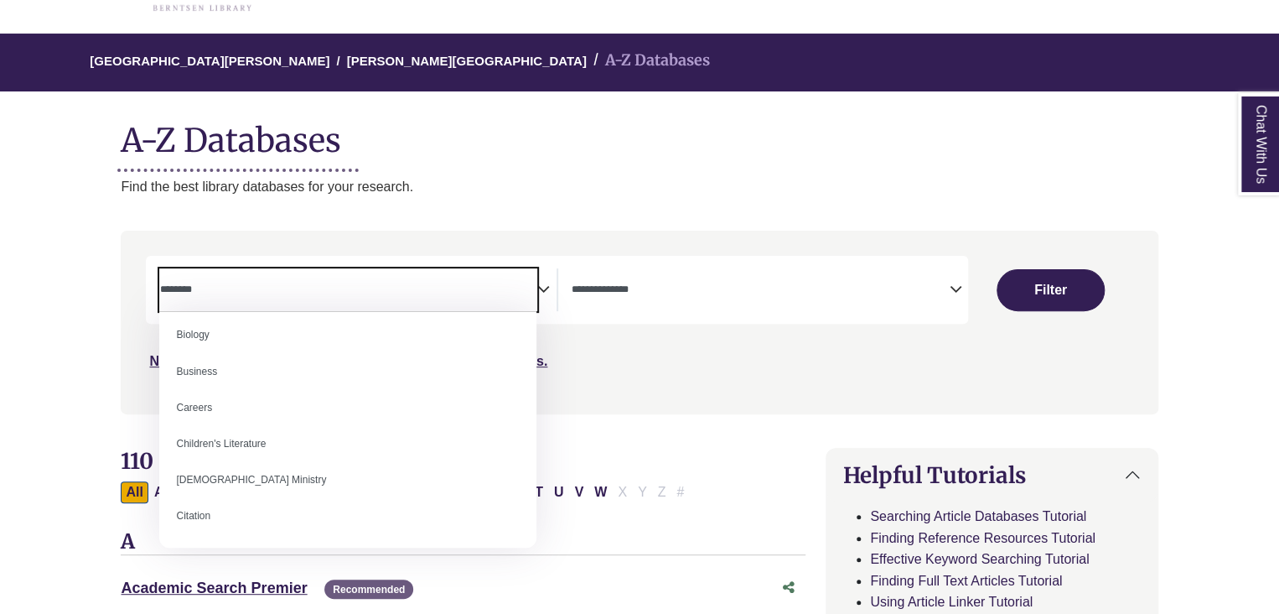
scroll to position [114, 0]
select select "*****"
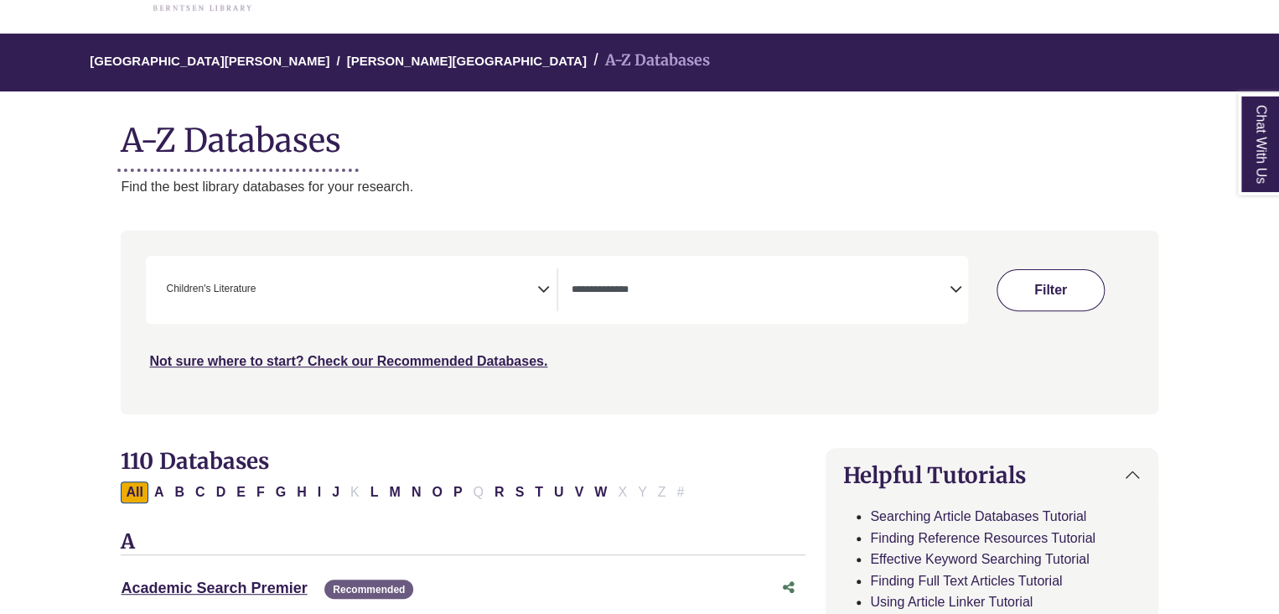
click at [1069, 298] on button "Filter" at bounding box center [1051, 290] width 108 height 42
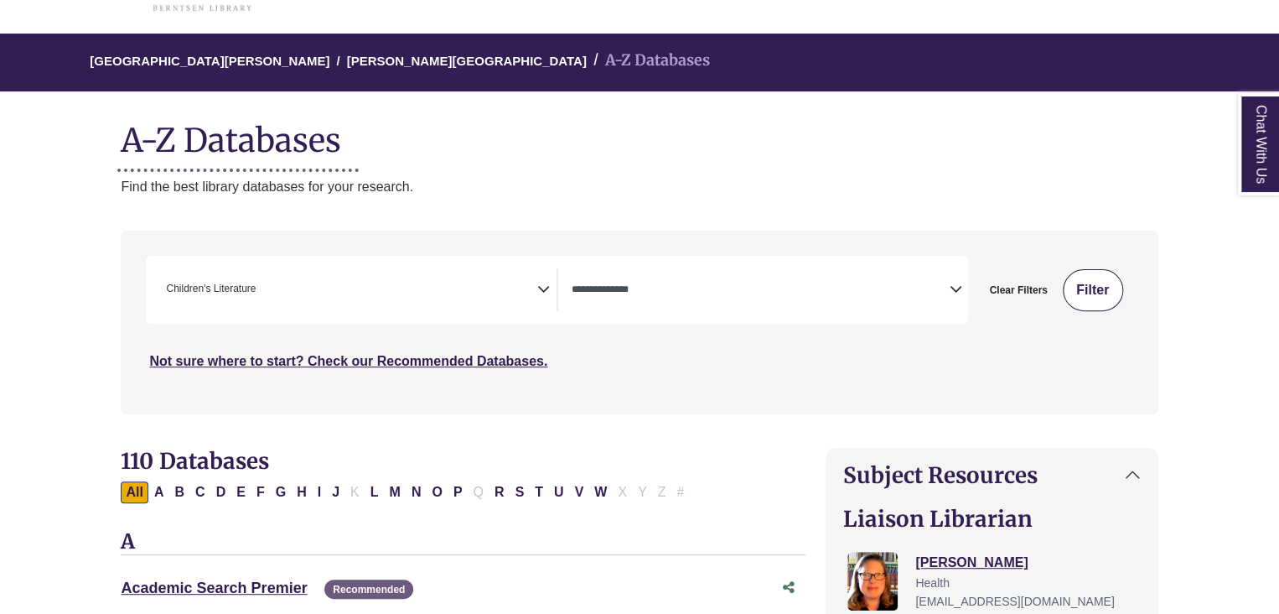
select select "Database Types Filter"
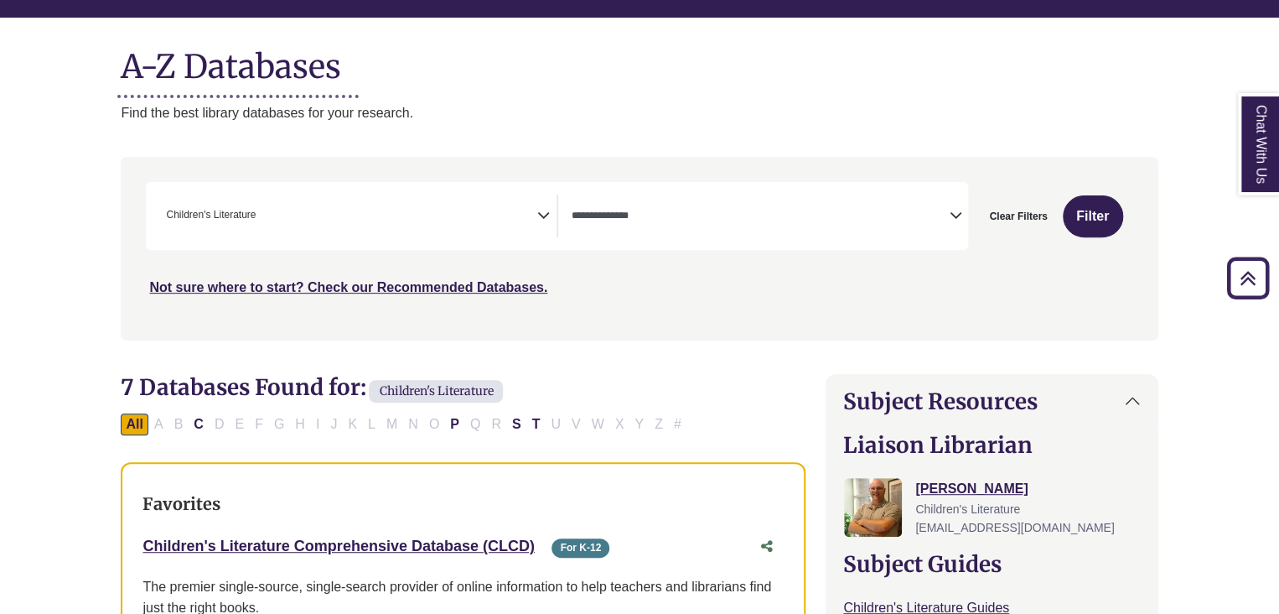
scroll to position [154, 0]
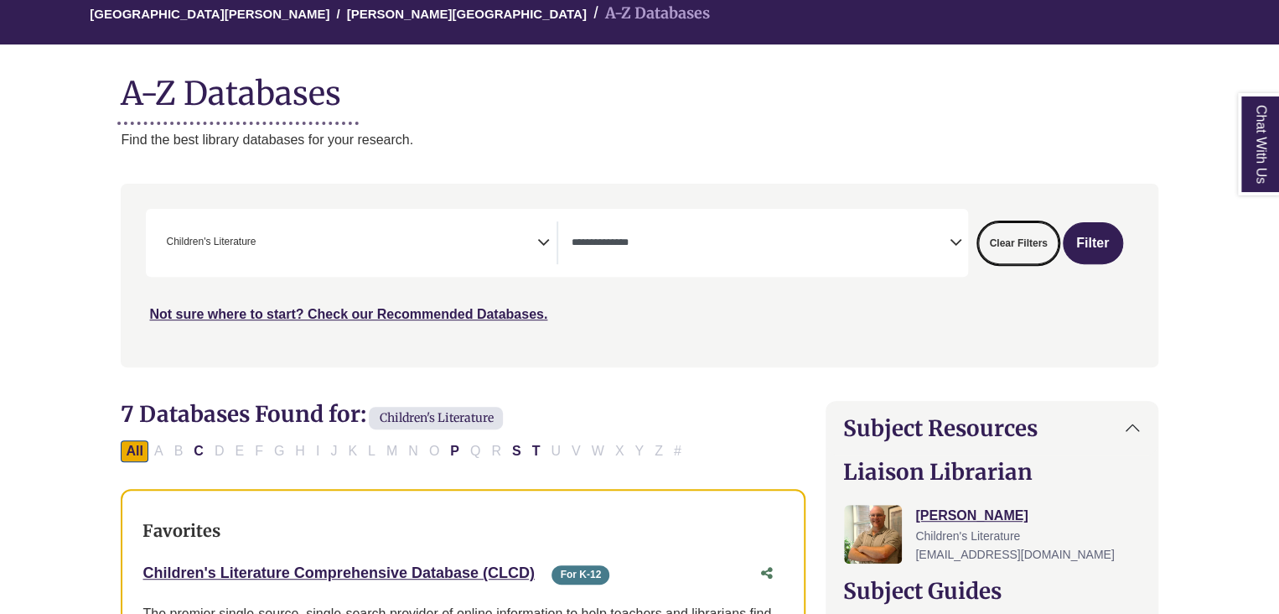
click at [1023, 234] on button "Clear Filters" at bounding box center [1018, 243] width 80 height 42
select select "Database Subject Filter"
select select "Database Types Filter"
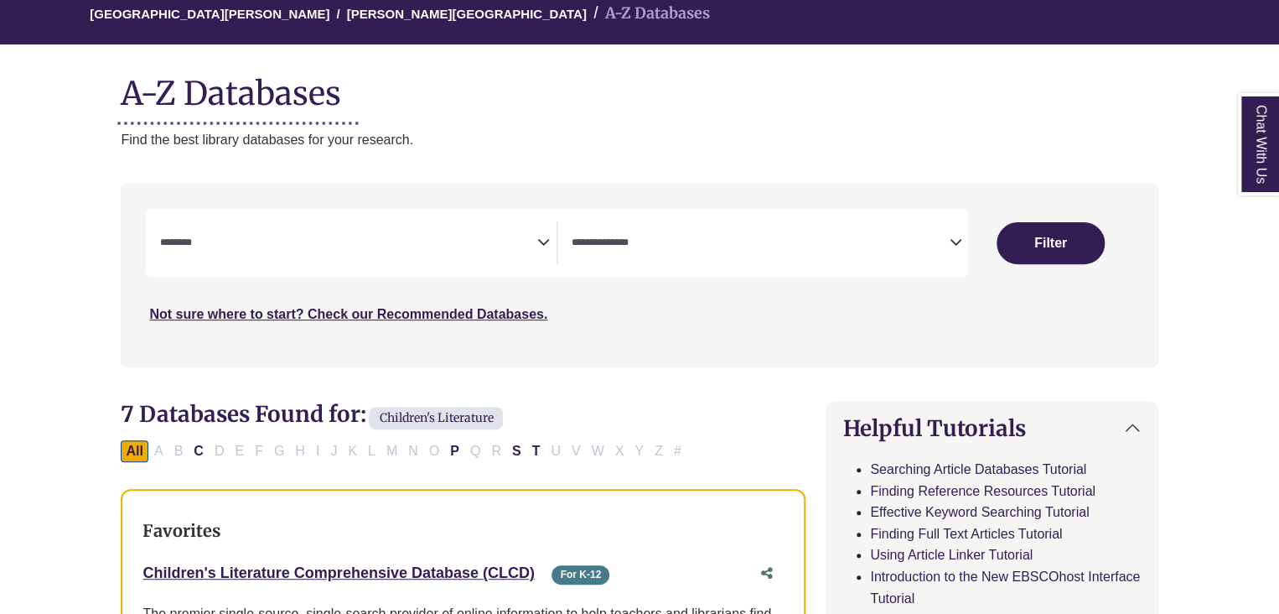
select select "Database Subject Filter"
select select "Database Types Filter"
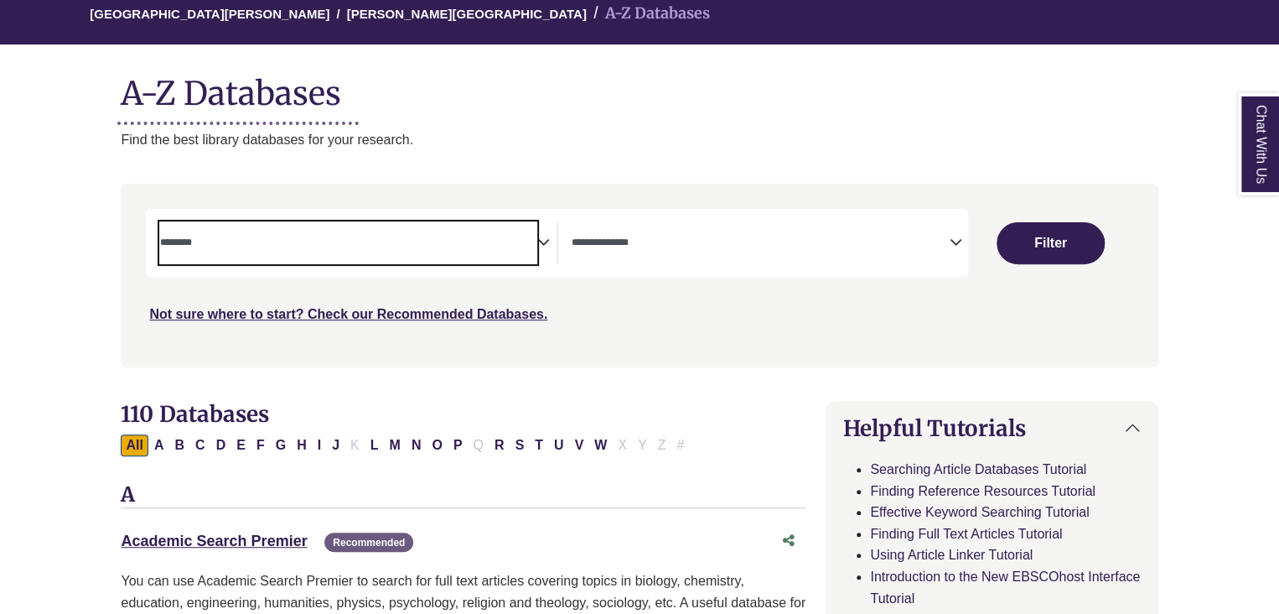
click at [328, 247] on textarea "Search" at bounding box center [347, 243] width 377 height 13
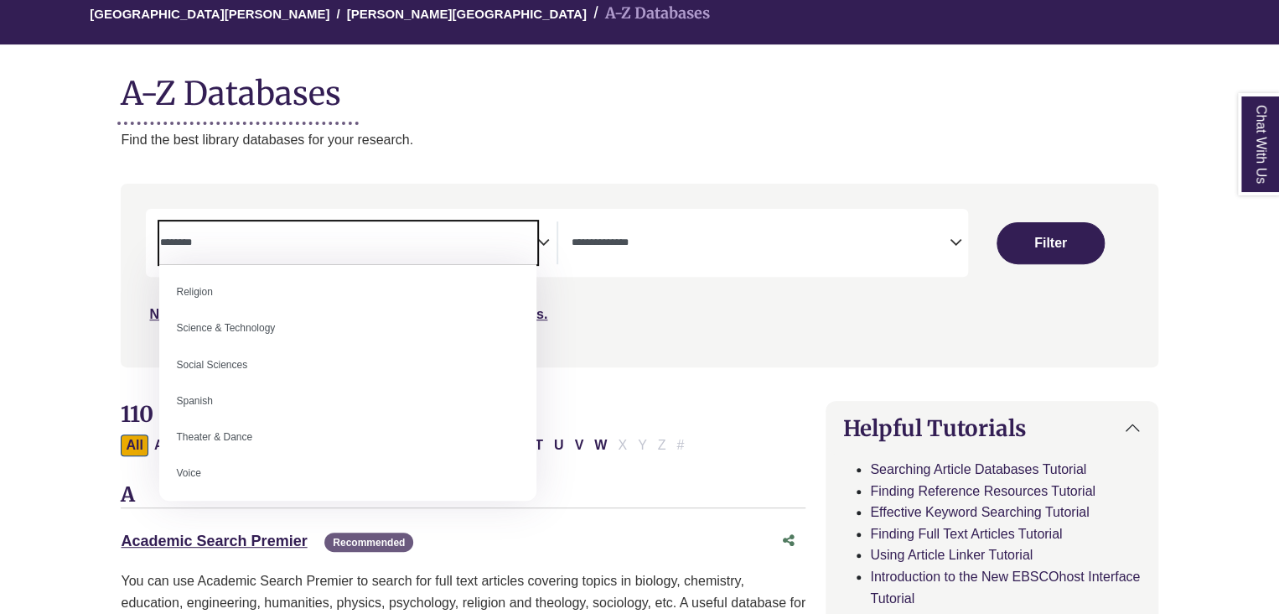
scroll to position [1403, 0]
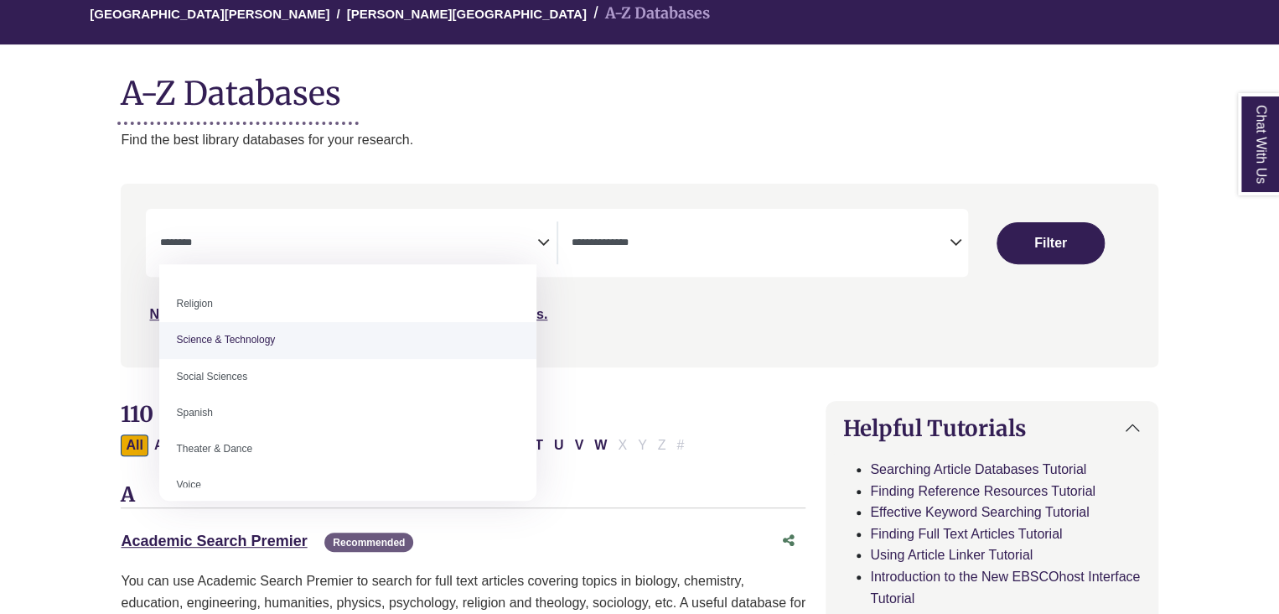
select select "*****"
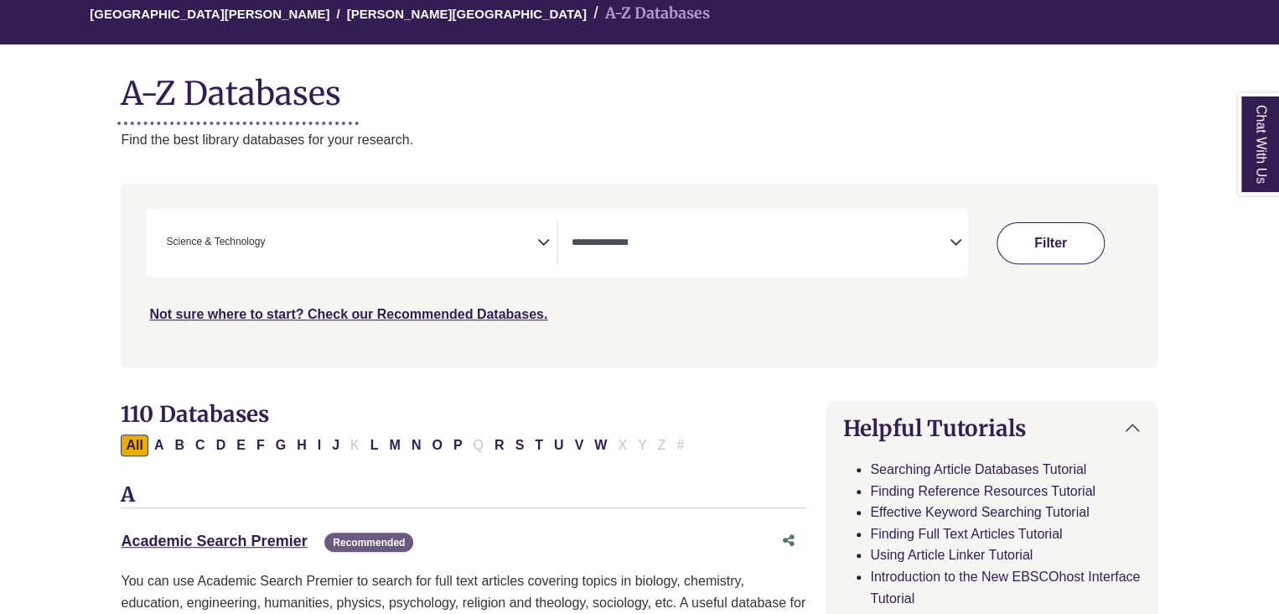
click at [1065, 261] on button "Filter" at bounding box center [1051, 243] width 108 height 42
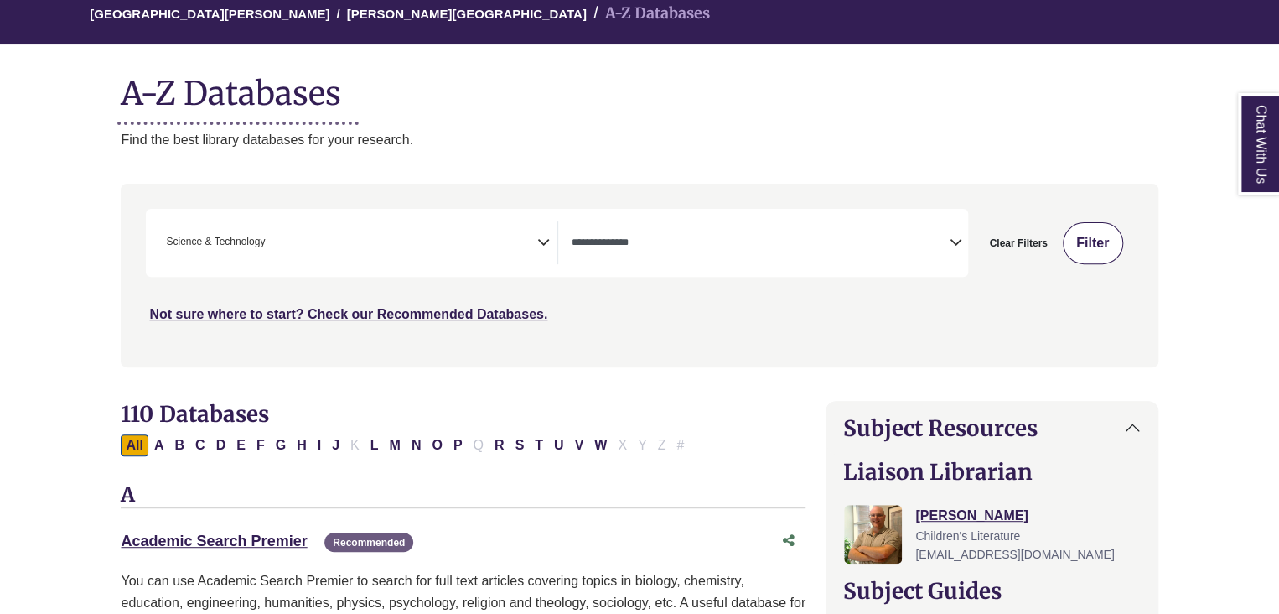
select select "Database Types Filter"
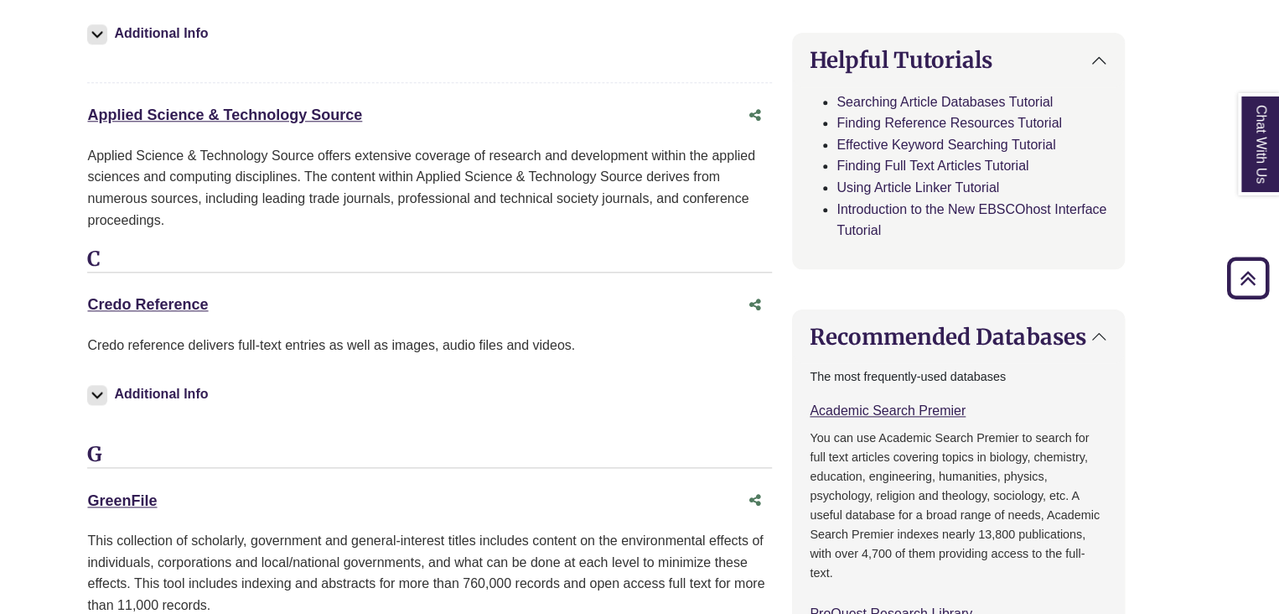
scroll to position [821, 0]
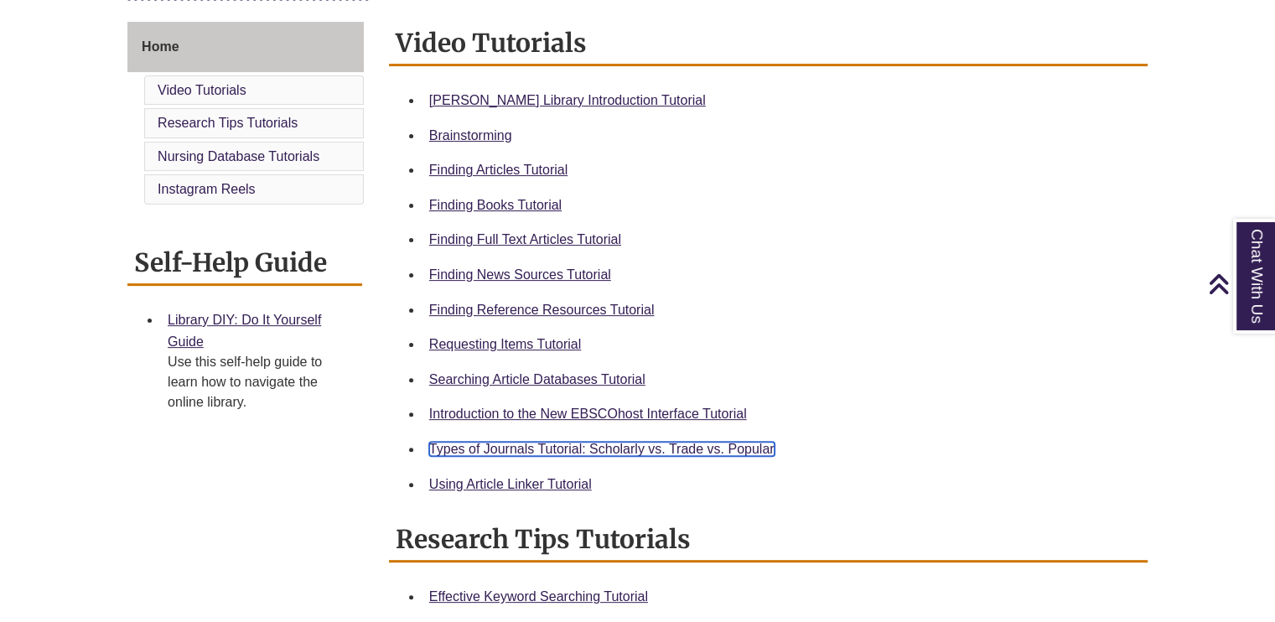
scroll to position [453, 0]
